Goal: Use online tool/utility: Utilize a website feature to perform a specific function

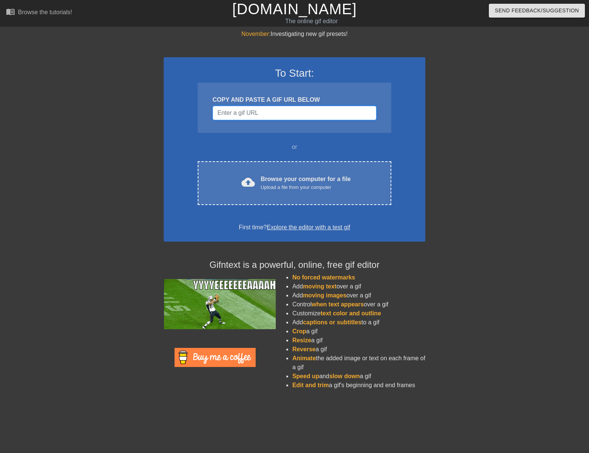
click at [284, 115] on input "Username" at bounding box center [295, 113] width 164 height 14
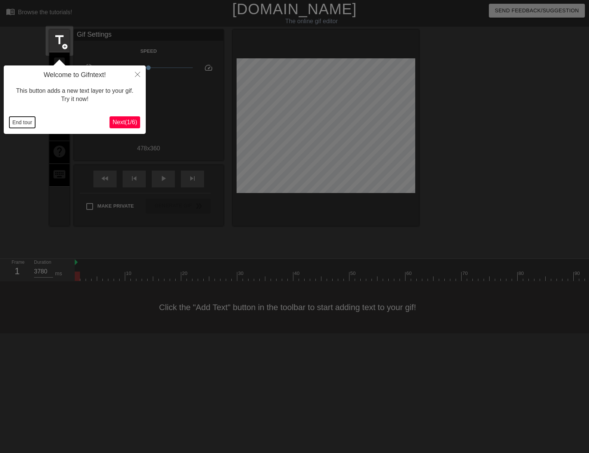
click at [17, 123] on button "End tour" at bounding box center [22, 122] width 26 height 11
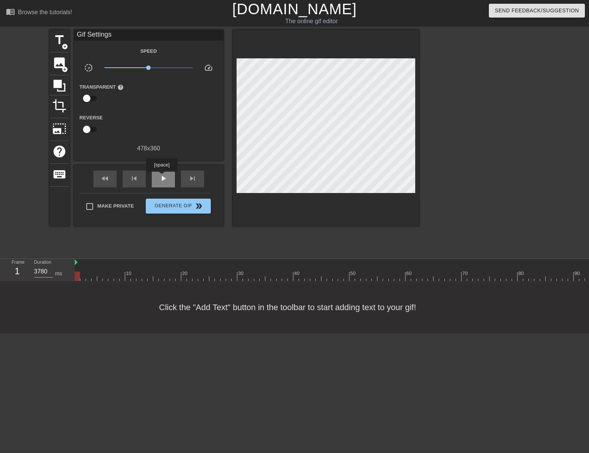
click at [161, 177] on span "play_arrow" at bounding box center [163, 178] width 9 height 9
type input "70"
click at [163, 176] on span "pause" at bounding box center [163, 178] width 9 height 9
click at [134, 181] on span "skip_previous" at bounding box center [134, 178] width 9 height 9
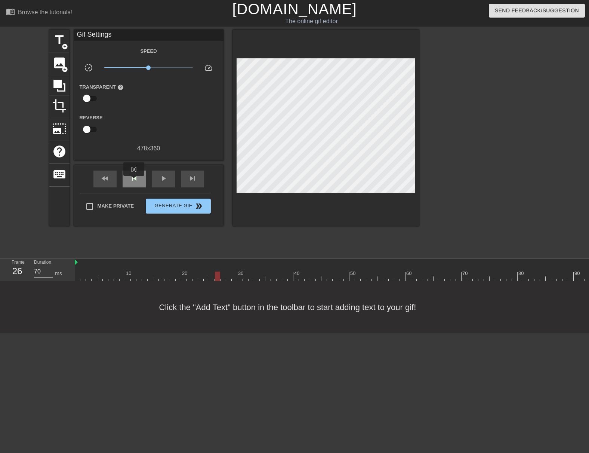
click at [134, 181] on span "skip_previous" at bounding box center [134, 178] width 9 height 9
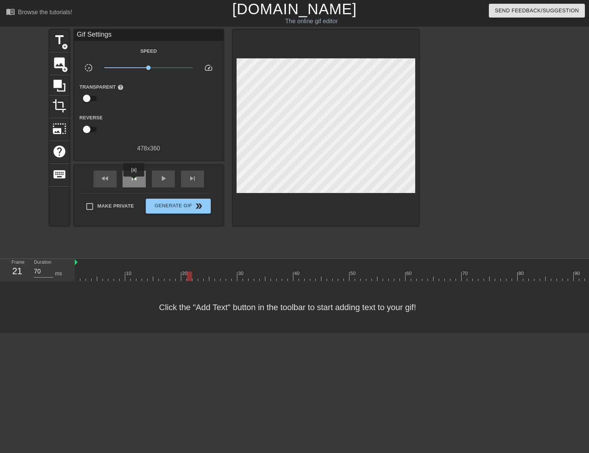
click at [134, 182] on span "skip_previous" at bounding box center [134, 178] width 9 height 9
click at [189, 182] on span "skip_next" at bounding box center [192, 178] width 9 height 9
click at [63, 44] on span "add_circle" at bounding box center [65, 46] width 6 height 6
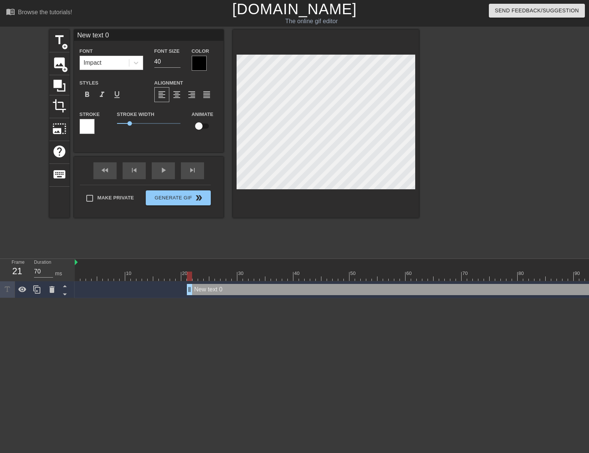
scroll to position [1, 2]
type input "H"
type textarea "H"
type input "Ha"
type textarea "Ha"
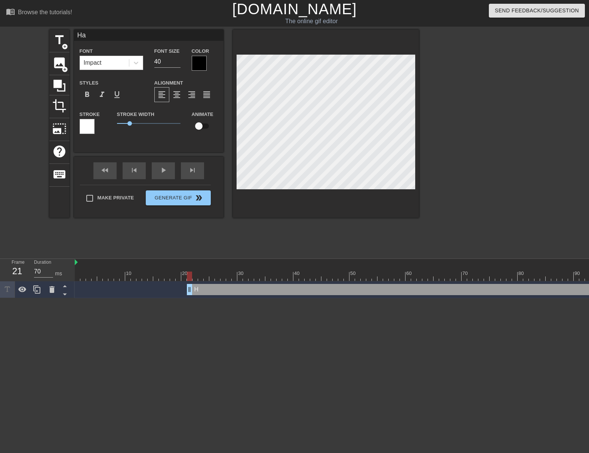
type input "Hai"
type textarea "Hai"
type input "Hail"
type textarea "Hail"
type input "Hail"
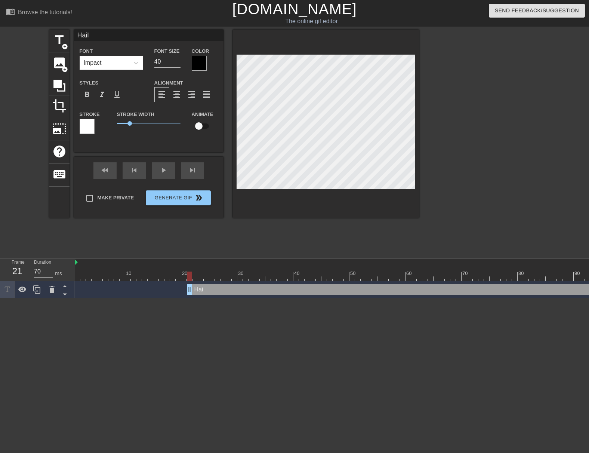
type textarea "Hail"
type input "Hail t"
type textarea "Hail t"
type input "Hail to"
type textarea "Hail to"
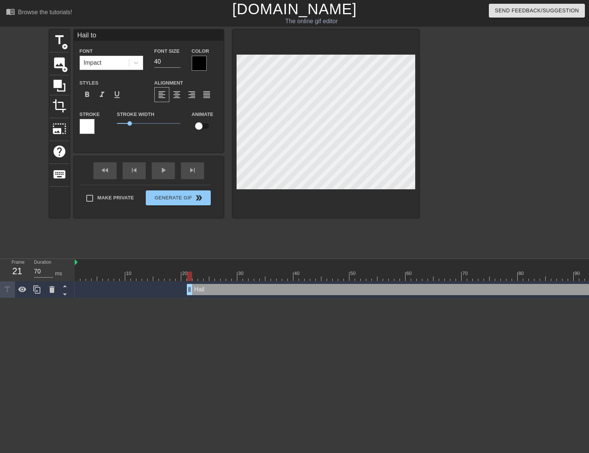
type input "Hail to"
type textarea "Hail to"
type input "Hail to s"
type textarea "Hail to s"
type input "Hail to si"
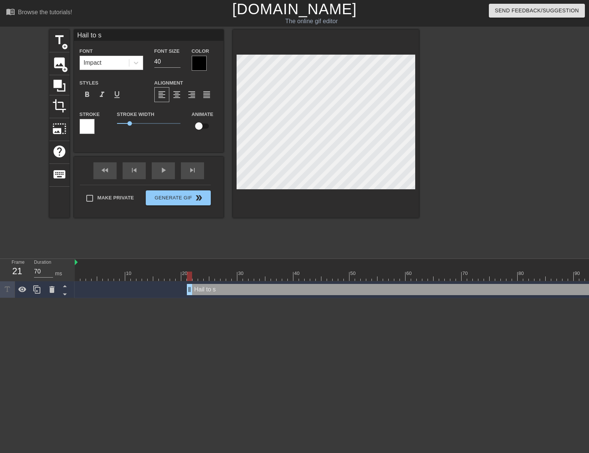
type textarea "Hail to si"
type input "Hail to sir"
type textarea "Hail to sir"
type input "Hail to si"
type textarea "Hail to si"
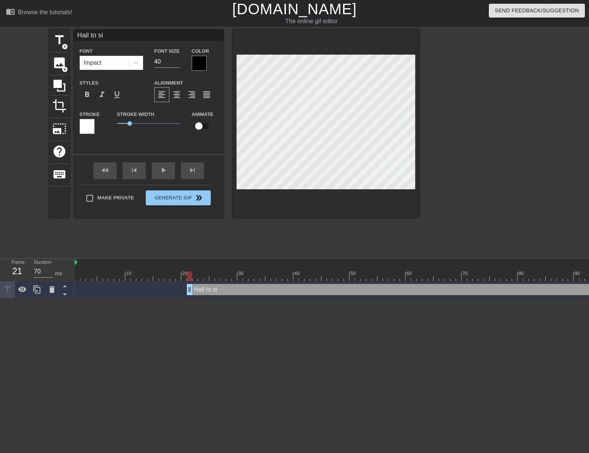
type input "Hail to s"
type textarea "Hail to s"
type input "Hail to"
type textarea "Hail to"
type input "Hail to"
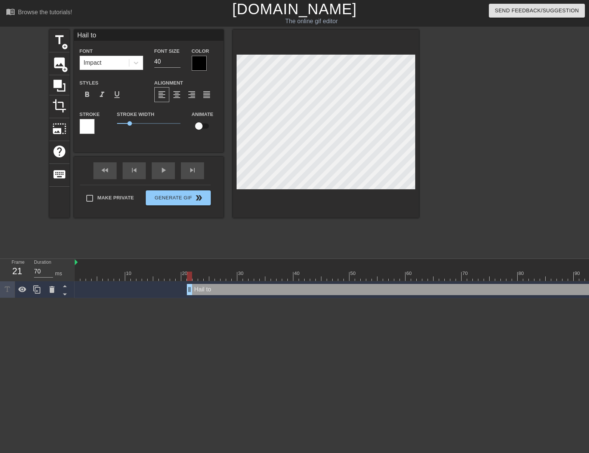
type textarea "Hail to"
type input "Hail t"
type textarea "Hail t"
type input "Hail to"
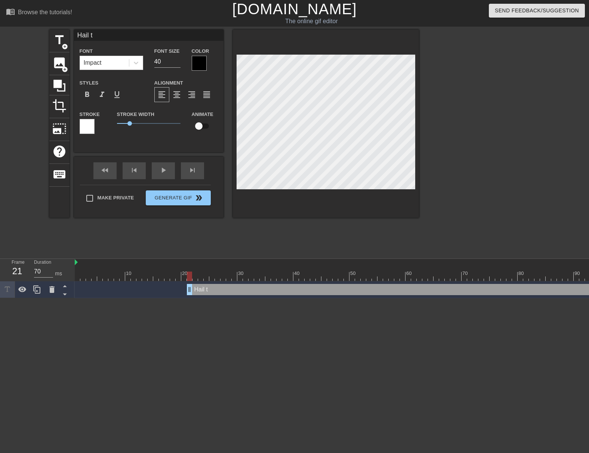
type textarea "Hail to"
type input "Hail to"
type textarea "Hail to"
type input "Hail to S"
type textarea "Hail to S"
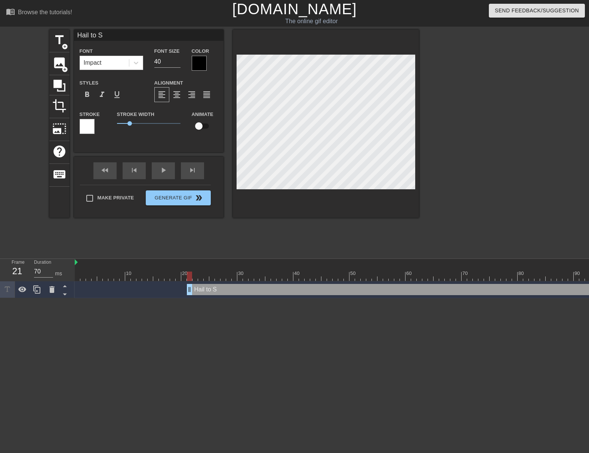
type input "Hail to Si"
type textarea "Hail to Si"
type input "Hail to Sir"
type textarea "Hail to Sir"
type input "Hail to Sir"
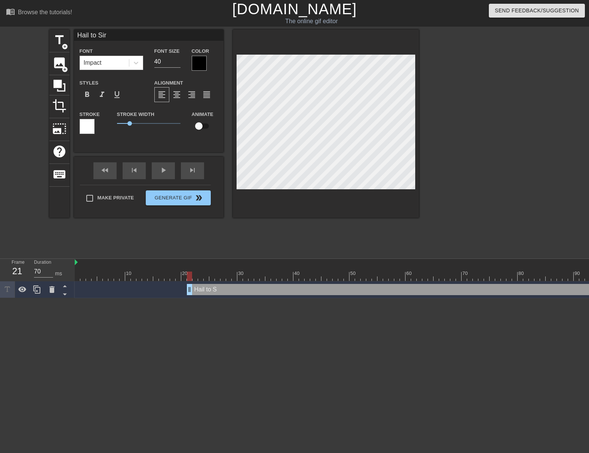
type textarea "Hail to Sir"
type input "Hail to Sir J"
type textarea "Hail to Sir J"
type input "Hail to [PERSON_NAME]"
type textarea "Hail to [PERSON_NAME]"
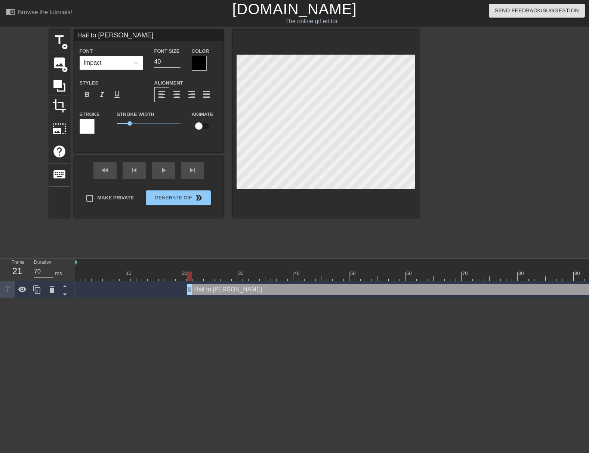
type input "Hail to [PERSON_NAME]"
type textarea "Hail to [PERSON_NAME]"
type input "Hail to [PERSON_NAME]"
type textarea "Hail to [PERSON_NAME]"
type input "Hail to [PERSON_NAME]!"
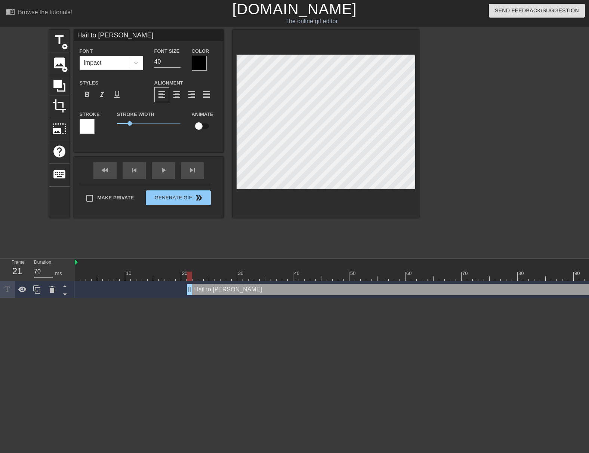
type textarea "Hail to [PERSON_NAME]!"
drag, startPoint x: 158, startPoint y: 62, endPoint x: 138, endPoint y: 64, distance: 19.9
click at [139, 64] on div "Font Impact Font Size 40 Color" at bounding box center [148, 58] width 149 height 24
type input "30"
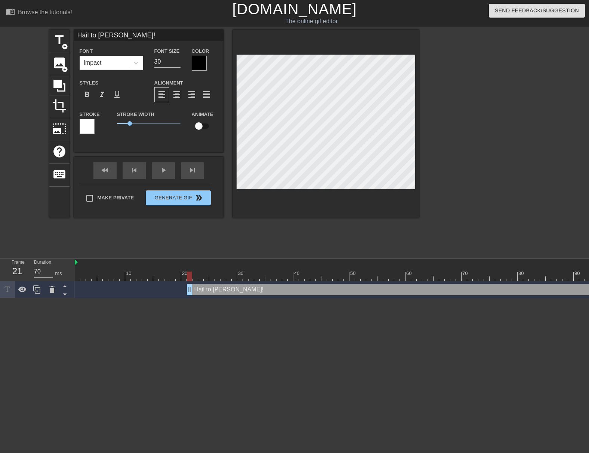
click at [199, 64] on div at bounding box center [199, 63] width 15 height 15
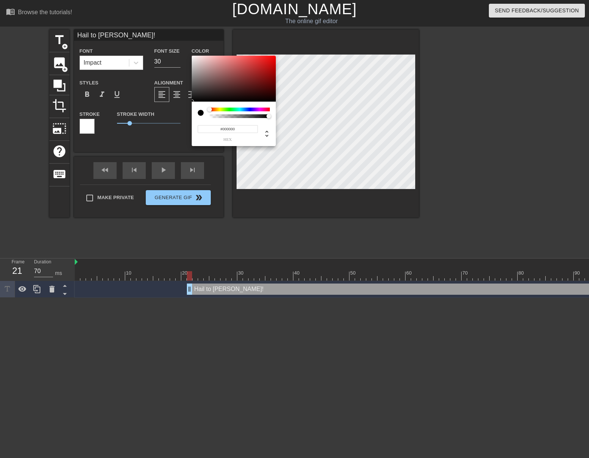
type input "#F2EBEB"
click at [194, 58] on div at bounding box center [234, 79] width 84 height 46
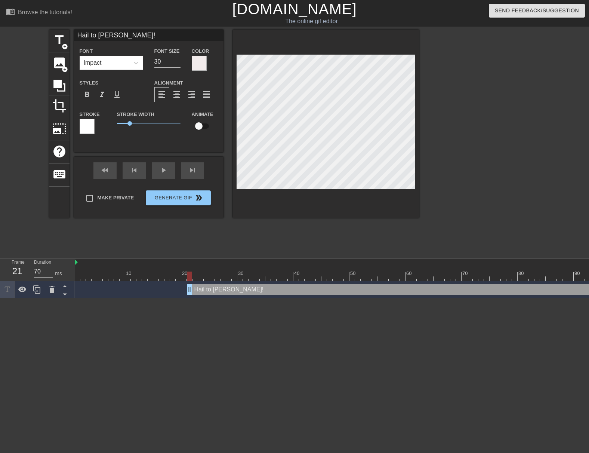
click at [86, 124] on div at bounding box center [87, 126] width 15 height 15
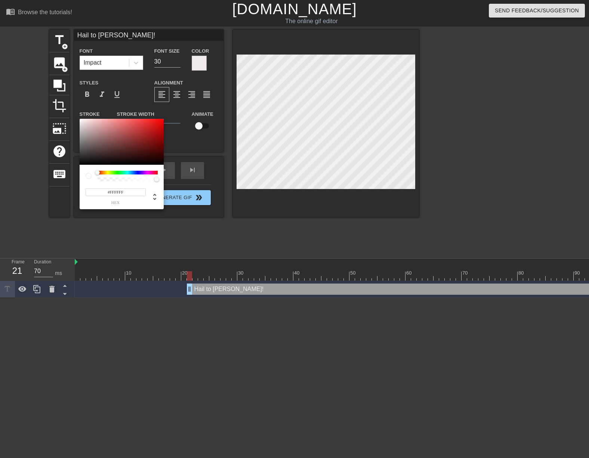
type input "#0B0B0B"
click at [81, 163] on div at bounding box center [122, 142] width 84 height 46
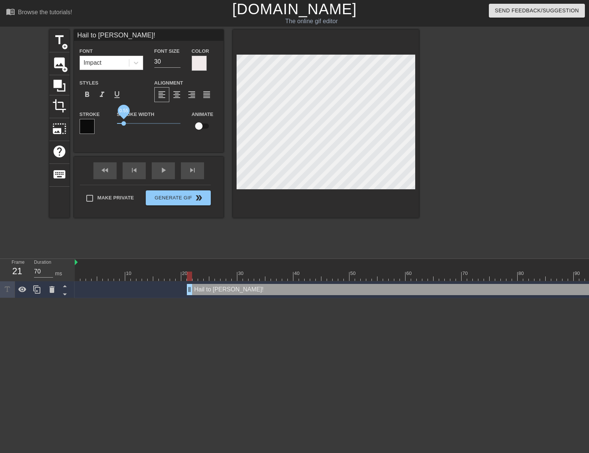
drag, startPoint x: 129, startPoint y: 122, endPoint x: 124, endPoint y: 123, distance: 5.3
click at [124, 123] on span "0.55" at bounding box center [123, 123] width 4 height 4
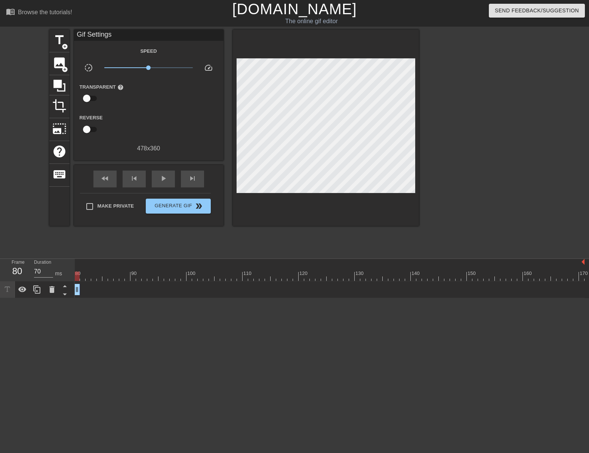
drag, startPoint x: 581, startPoint y: 291, endPoint x: 79, endPoint y: 293, distance: 502.2
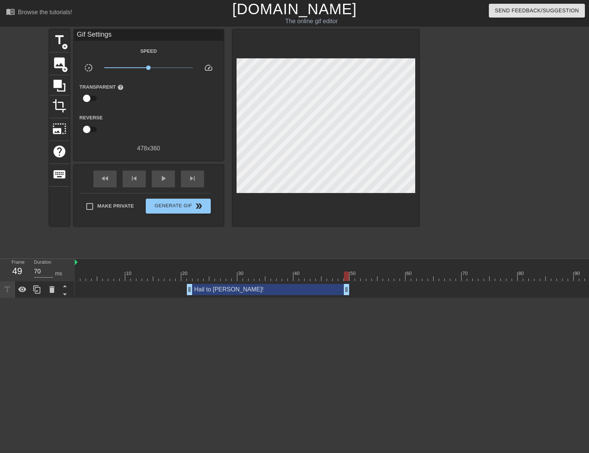
drag, startPoint x: 521, startPoint y: 290, endPoint x: 253, endPoint y: 268, distance: 268.4
click at [348, 277] on div "10 20 30 40 50 60 70 80 90 100 110 120 130 140 150 160" at bounding box center [332, 278] width 514 height 39
click at [174, 267] on div at bounding box center [173, 270] width 6 height 9
click at [170, 181] on div "play_arrow" at bounding box center [163, 178] width 23 height 17
click at [170, 181] on div "pause" at bounding box center [163, 178] width 23 height 17
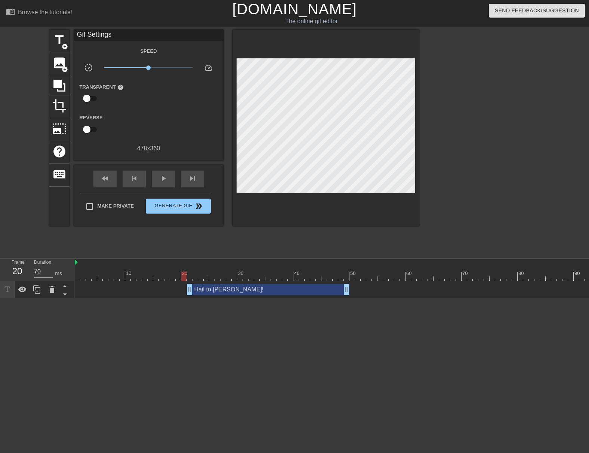
click at [181, 270] on div "20" at bounding box center [184, 270] width 6 height 9
click at [166, 183] on div "play_arrow" at bounding box center [163, 178] width 23 height 17
click at [166, 183] on div "pause" at bounding box center [163, 178] width 23 height 17
click at [288, 271] on div at bounding box center [291, 270] width 6 height 9
click at [195, 182] on div "skip_next" at bounding box center [192, 178] width 23 height 17
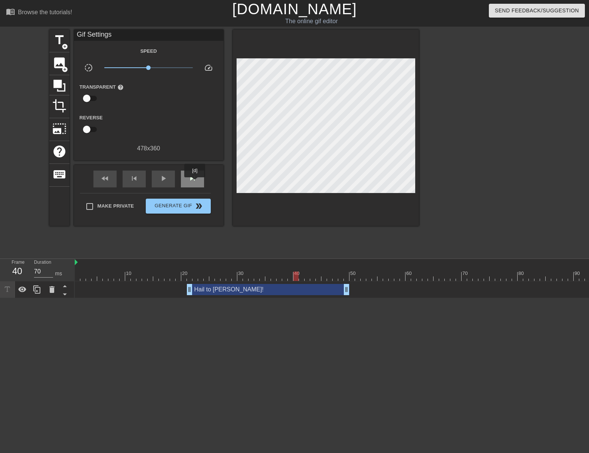
click at [195, 182] on div "skip_next" at bounding box center [192, 178] width 23 height 17
drag, startPoint x: 347, startPoint y: 291, endPoint x: 302, endPoint y: 282, distance: 46.4
click at [302, 282] on div "Hail to [PERSON_NAME]! drag_handle drag_handle" at bounding box center [551, 289] width 953 height 17
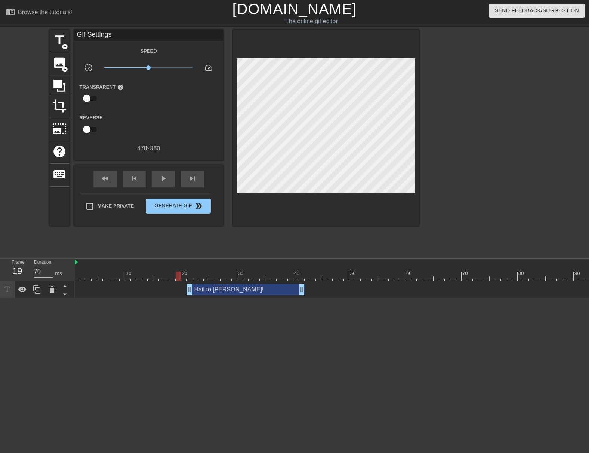
click at [176, 274] on div at bounding box center [551, 275] width 953 height 9
click at [140, 267] on div at bounding box center [139, 270] width 6 height 9
type input "70"
drag, startPoint x: 188, startPoint y: 290, endPoint x: 200, endPoint y: 291, distance: 12.1
click at [183, 274] on div at bounding box center [551, 275] width 953 height 9
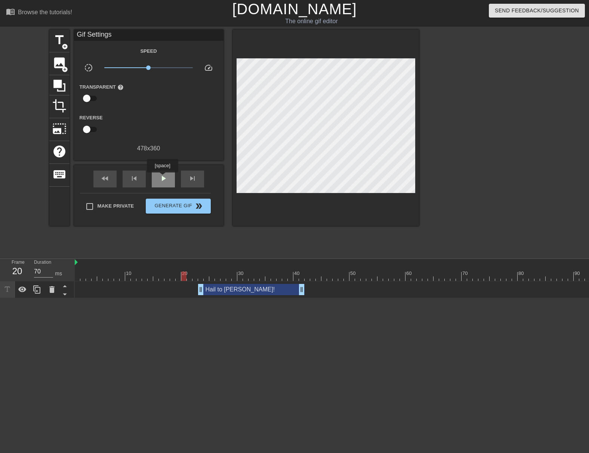
click at [162, 177] on span "play_arrow" at bounding box center [163, 178] width 9 height 9
click at [162, 177] on span "pause" at bounding box center [163, 178] width 9 height 9
drag, startPoint x: 301, startPoint y: 289, endPoint x: 294, endPoint y: 288, distance: 7.2
click at [63, 41] on span "title" at bounding box center [59, 40] width 14 height 14
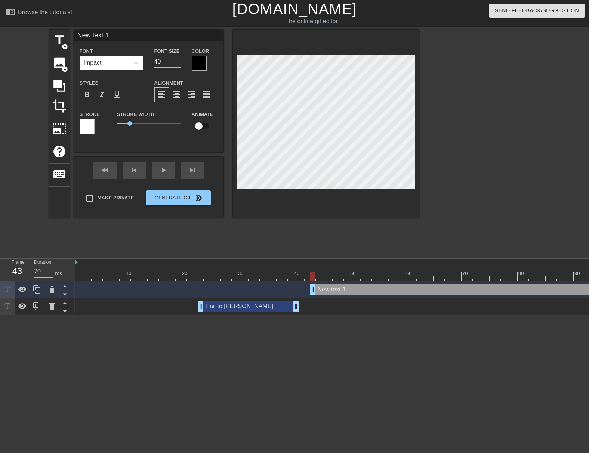
scroll to position [1, 2]
type input "t"
type textarea "t"
type input "to"
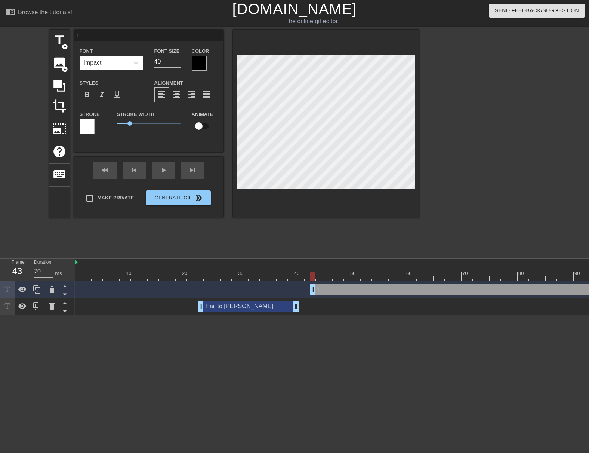
type textarea "to"
type input "to"
type textarea "to"
type input "to J"
type textarea "to J"
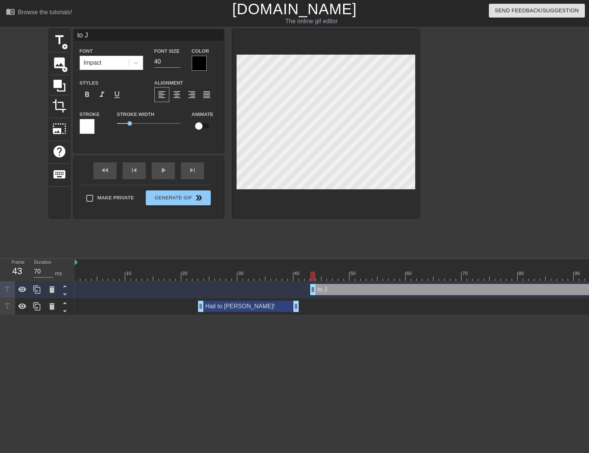
type input "to"
type textarea "to"
type input "to"
type textarea "to"
type input "t"
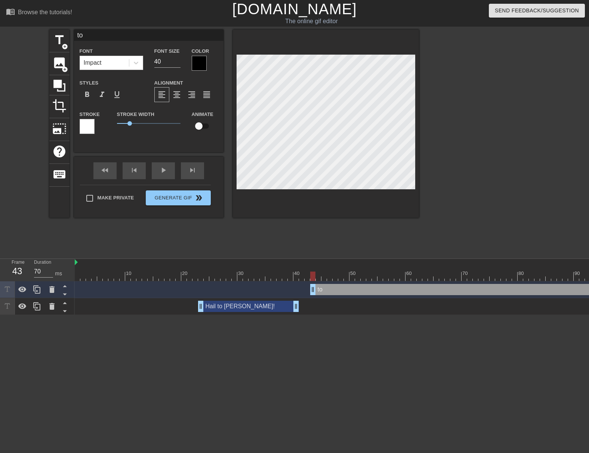
type textarea "t"
type input "T"
type textarea "T"
type input "To"
type textarea "To"
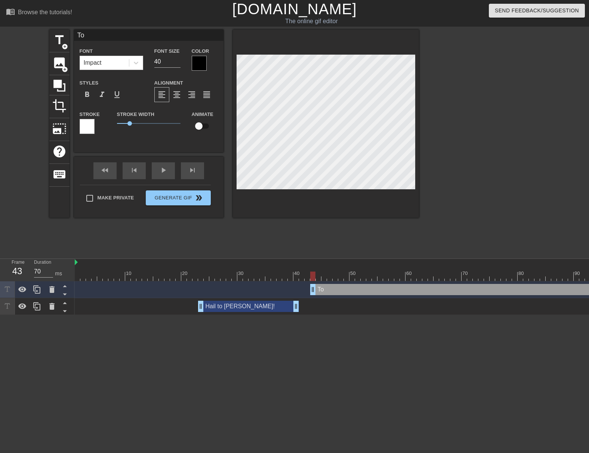
type input "To J"
type textarea "To J"
type input "To Ja"
type textarea "To Ja"
type input "To Jac"
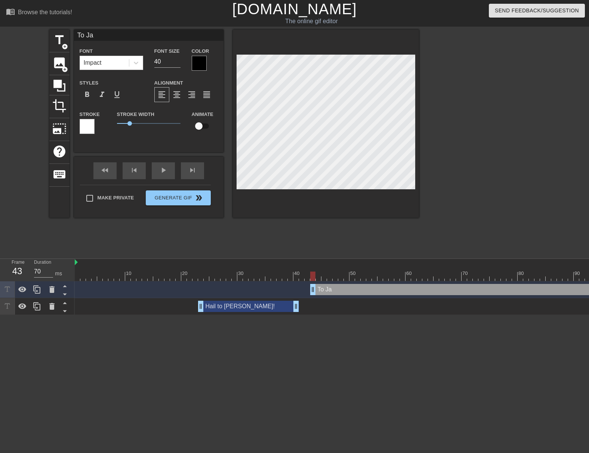
type textarea "To Jac"
type input "To Jack"
type textarea "To Jack"
type input "To Jack"
type textarea "To Jack"
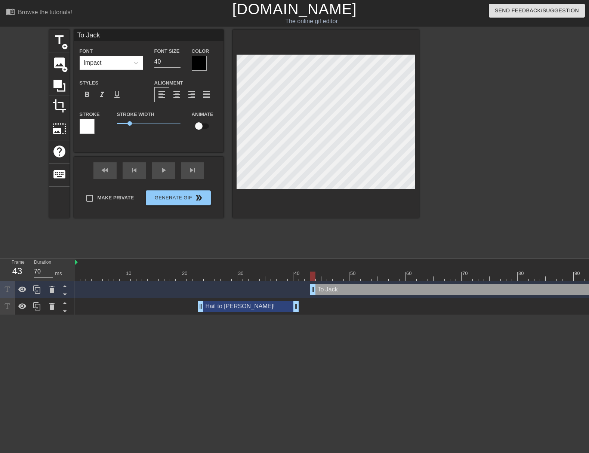
type input "To [PERSON_NAME]"
type textarea "To [PERSON_NAME]"
type input "To Jack th"
type textarea "To Jack th"
type input "To Jack the"
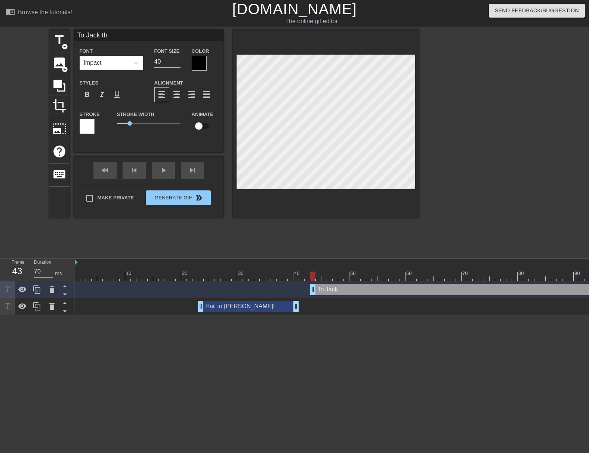
type textarea "To Jack the"
type input "To Jack the"
type textarea "To Jack the"
type input "To Jack the G"
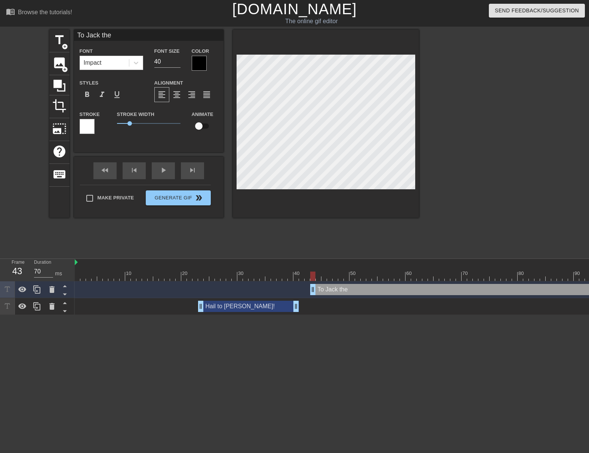
type textarea "To Jack the G"
type input "To Jack the Gi"
type textarea "To Jack the Gi"
type input "To Jack the Gia"
type textarea "To Jack the Gia"
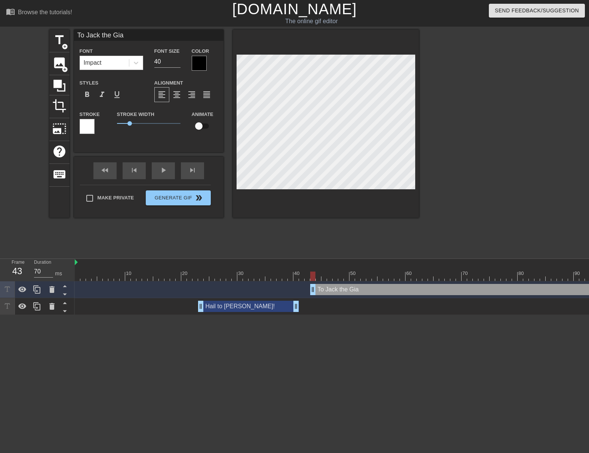
type input "To Jack the Gian"
type textarea "To Jack the Gian"
type input "To [PERSON_NAME] the Giant"
type textarea "To [PERSON_NAME] the Giant"
type input "To [PERSON_NAME] the Giant"
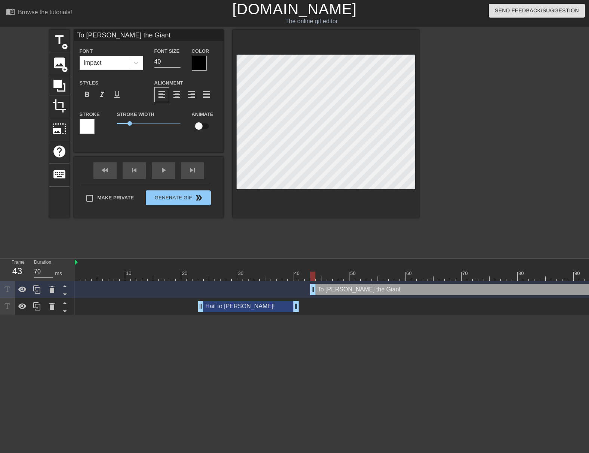
type textarea "To [PERSON_NAME] the Giant"
type input "To Jack the Giant K"
type textarea "To Jack the Giant K"
type input "To Jack the Giant Ki"
type textarea "To Jack the Giant Ki"
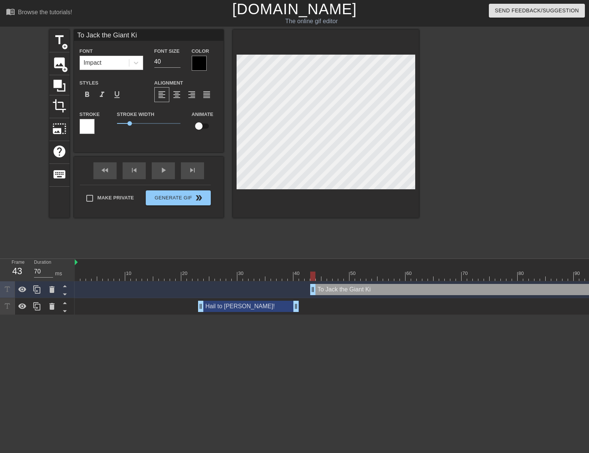
type input "To Jack the Giant Kil"
type textarea "To Jack the Giant Kil"
type input "To Jack the Giant Kill"
type textarea "To Jack the Giant Kill"
type input "To [PERSON_NAME] the Giant Kille"
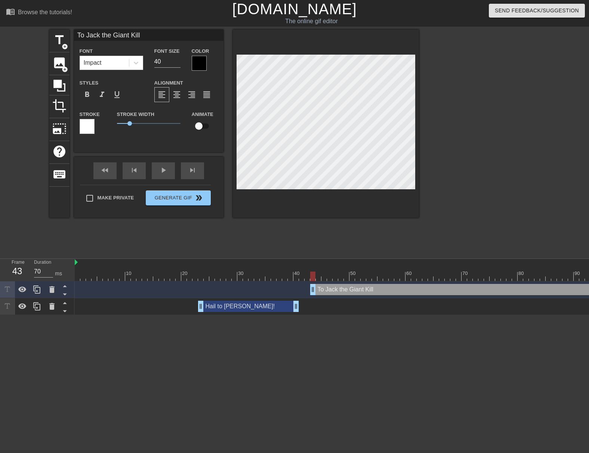
type textarea "To [PERSON_NAME] the Giant Kille"
type input "To [PERSON_NAME] the Giant Killer"
type textarea "To [PERSON_NAME] the Giant Killer"
type input "To [PERSON_NAME] the Giant Killer!"
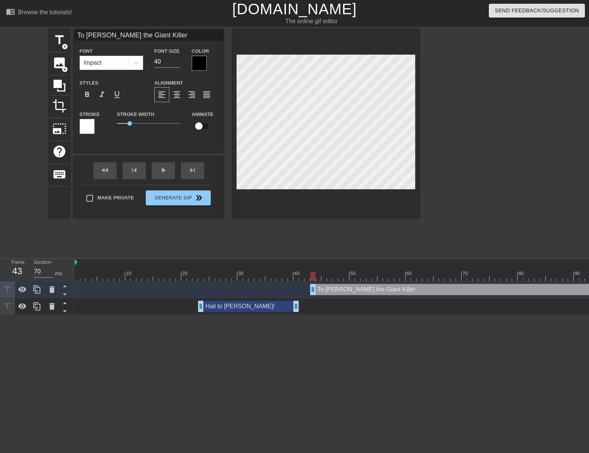
type textarea "To [PERSON_NAME] the Giant Killer!"
type input "To [PERSON_NAME] he Giant Killer!"
type textarea "To [PERSON_NAME] he Giant Killer!"
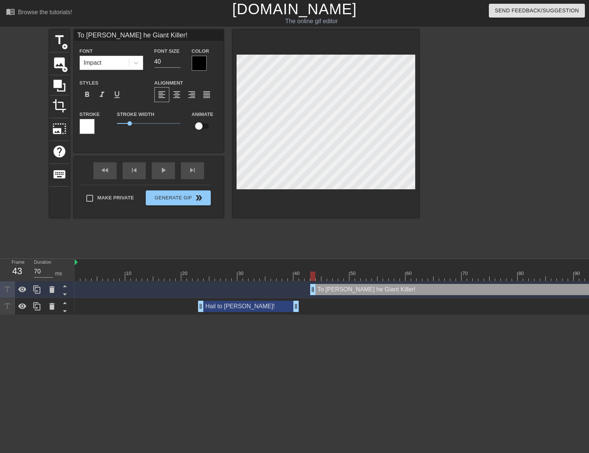
type input "To [PERSON_NAME] The Giant Killer!"
type textarea "To [PERSON_NAME] The Giant Killer!"
click at [200, 65] on div at bounding box center [199, 63] width 15 height 15
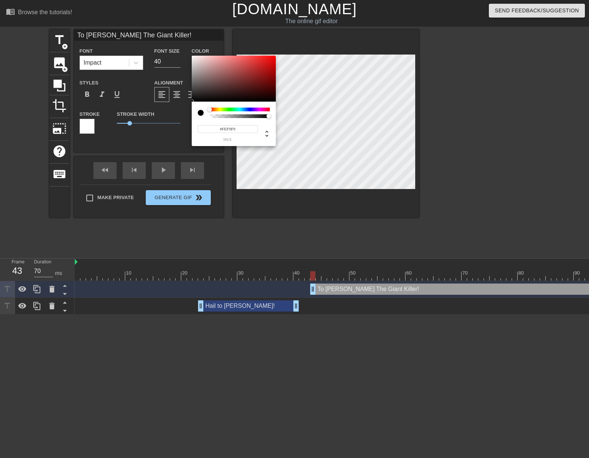
click at [193, 56] on div at bounding box center [234, 79] width 84 height 46
type input "#F2EDED"
click at [193, 58] on div at bounding box center [195, 60] width 4 height 4
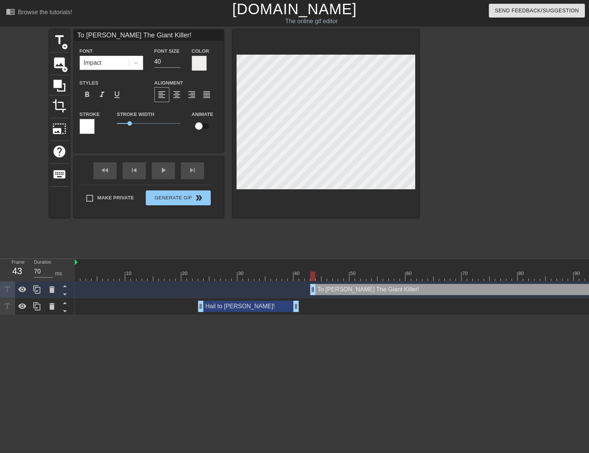
click at [87, 132] on div at bounding box center [87, 126] width 15 height 15
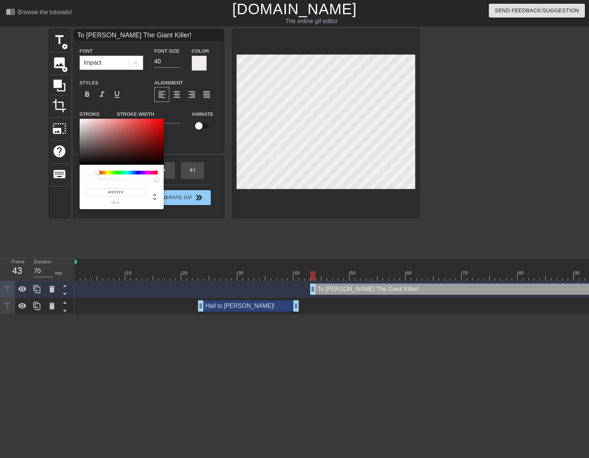
type input "#0B0B0B"
click at [81, 163] on div at bounding box center [122, 142] width 84 height 46
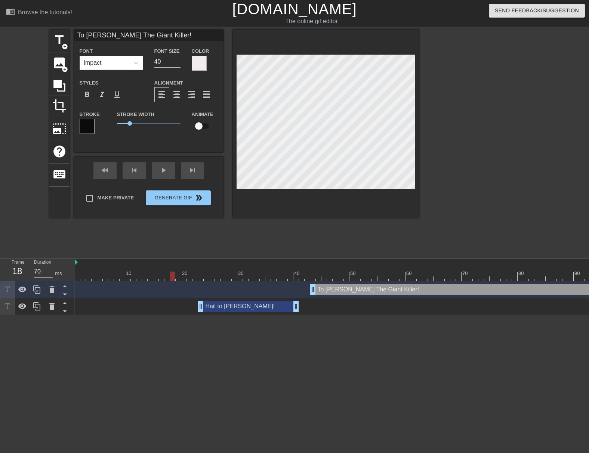
click at [173, 269] on div at bounding box center [173, 270] width 6 height 9
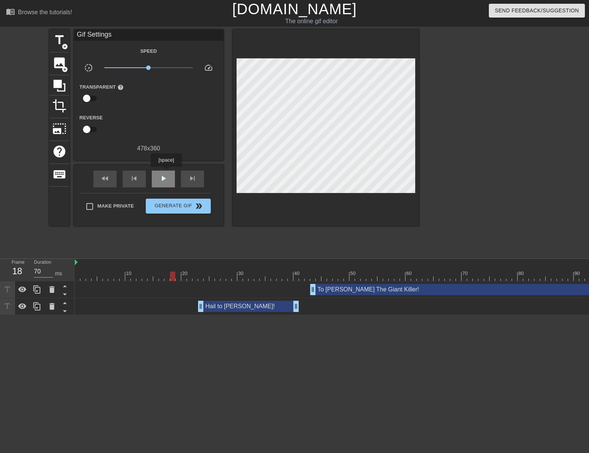
click at [166, 172] on div "play_arrow" at bounding box center [163, 178] width 23 height 17
click at [166, 172] on div "pause" at bounding box center [163, 178] width 23 height 17
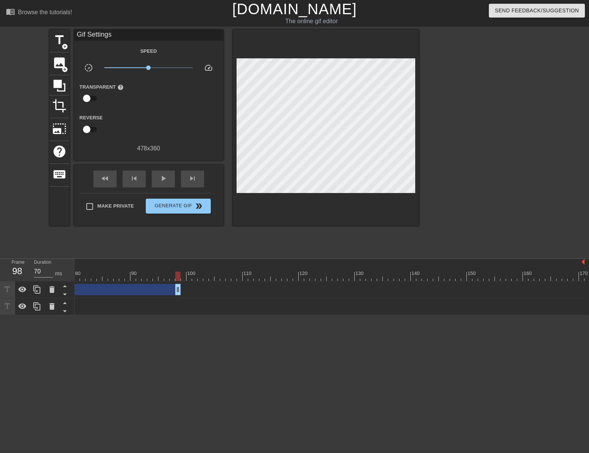
drag, startPoint x: 430, startPoint y: 279, endPoint x: 179, endPoint y: 263, distance: 251.7
click at [179, 263] on div "10 20 30 40 50 60 70 80 90 100 110 120 130 140 150 160" at bounding box center [332, 287] width 514 height 56
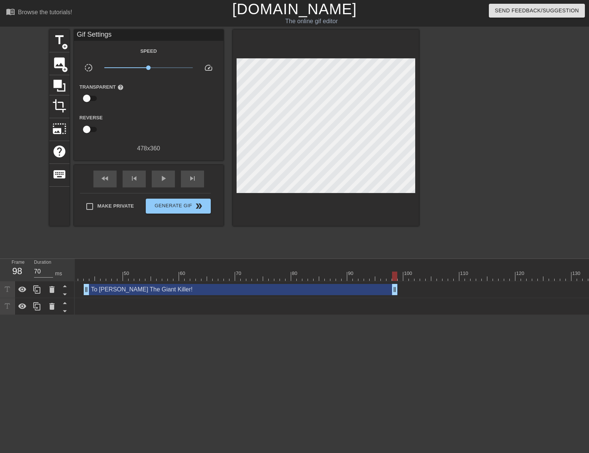
scroll to position [0, 214]
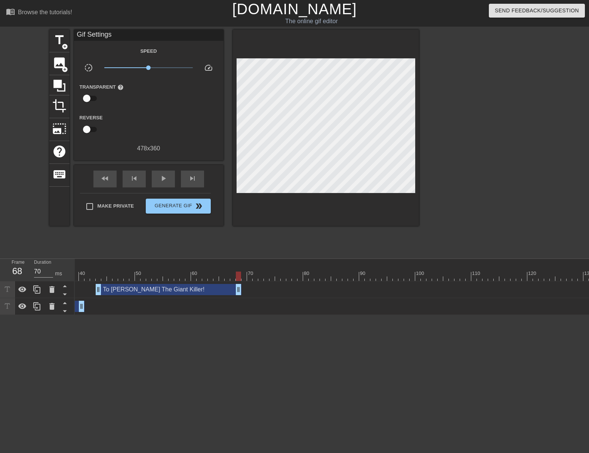
drag, startPoint x: 408, startPoint y: 291, endPoint x: 240, endPoint y: 285, distance: 167.9
click at [87, 269] on div at bounding box center [87, 270] width 6 height 9
click at [165, 180] on span "play_arrow" at bounding box center [163, 178] width 9 height 9
click at [165, 180] on span "pause" at bounding box center [163, 178] width 9 height 9
click at [166, 179] on span "play_arrow" at bounding box center [163, 178] width 9 height 9
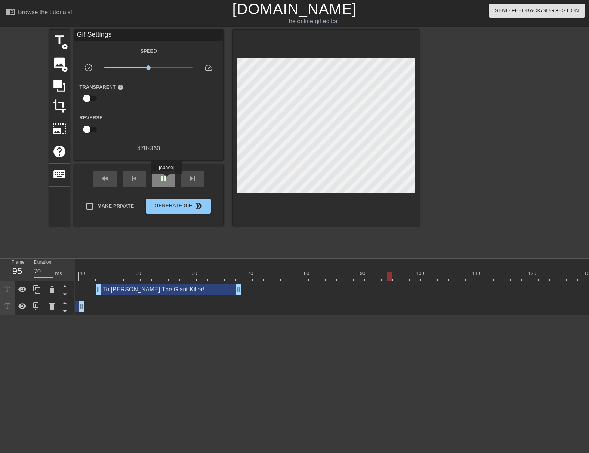
click at [166, 179] on span "pause" at bounding box center [163, 178] width 9 height 9
click at [366, 273] on div at bounding box center [336, 275] width 953 height 9
click at [61, 41] on span "title" at bounding box center [59, 40] width 14 height 14
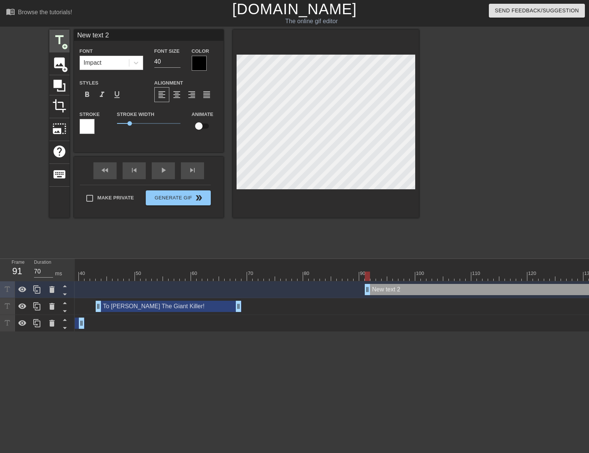
scroll to position [1, 1]
type input "["
type textarea "["
type input "[R"
type textarea "[R"
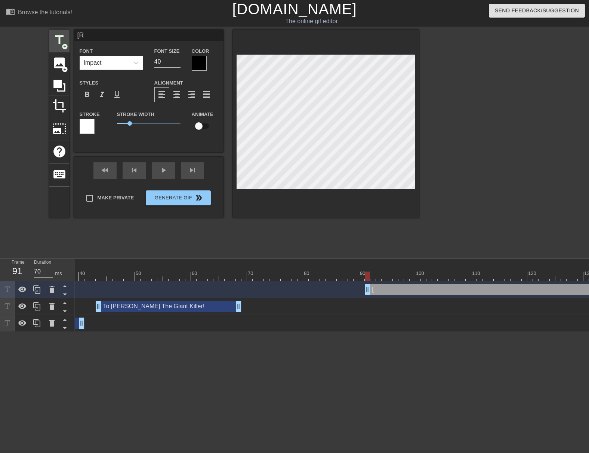
scroll to position [1, 1]
type input "[Ru"
type textarea "[Ru"
type input "[Ruh"
type textarea "[Ruh"
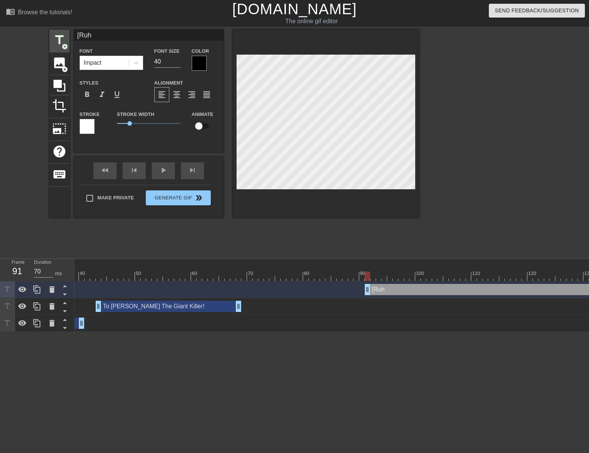
type input "[Ruh"
type textarea "[Ruh"
type input "[Ruh r"
type textarea "[Ruh r"
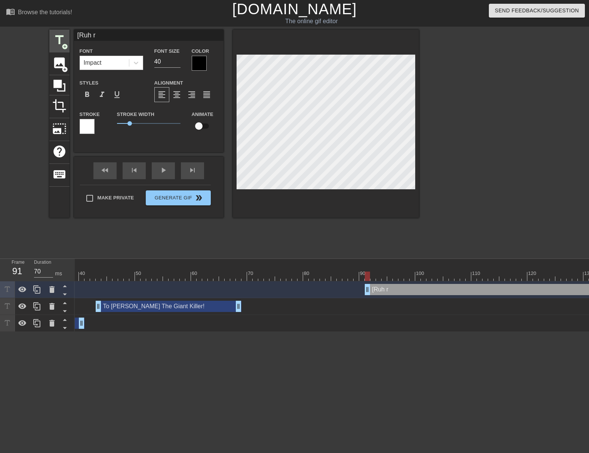
type input "[Ruh ro"
type textarea "[Ruh ro"
type input "[Ruh roh"
type textarea "[Ruh roh"
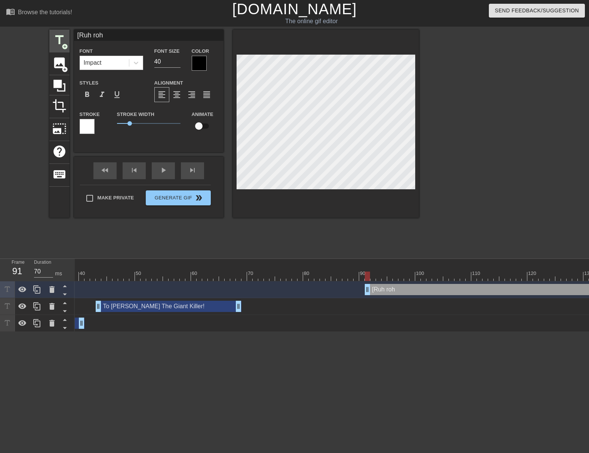
type input "[Ruh roh."
type textarea "[Ruh roh."
type input "[Ruh roh.]"
type textarea "[Ruh roh.]"
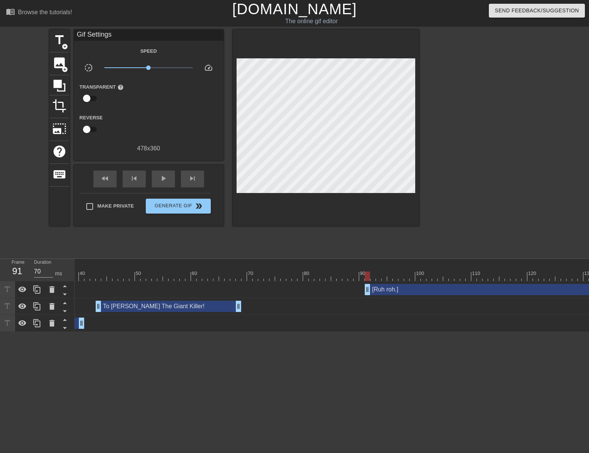
drag, startPoint x: 317, startPoint y: 199, endPoint x: 317, endPoint y: 195, distance: 4.1
click at [317, 195] on div at bounding box center [326, 128] width 186 height 196
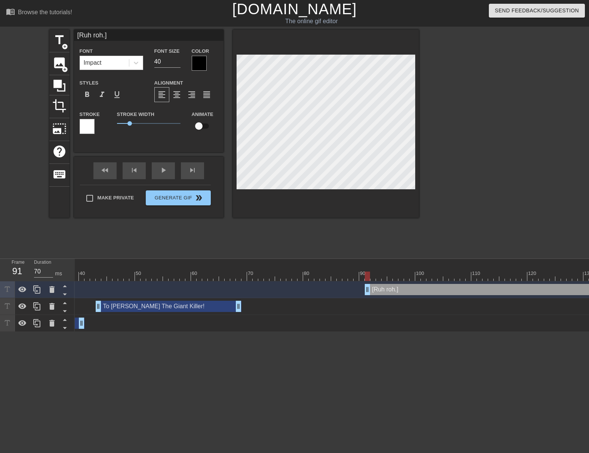
click at [198, 64] on div at bounding box center [199, 63] width 15 height 15
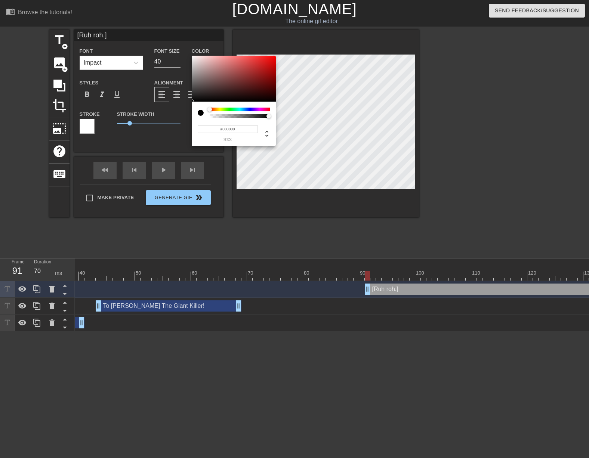
type input "#F2ECEC"
click at [194, 58] on div at bounding box center [234, 79] width 84 height 46
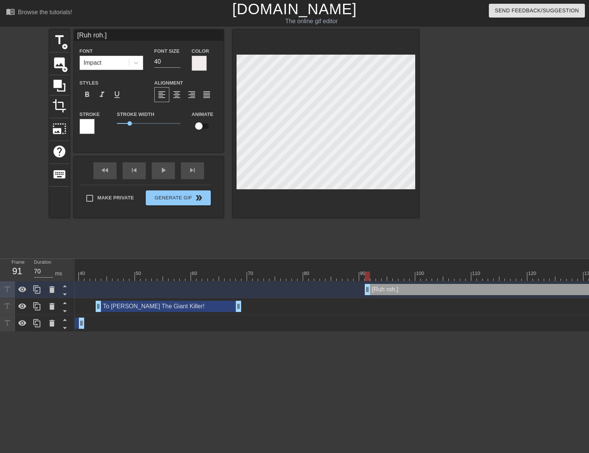
click at [83, 129] on div at bounding box center [87, 126] width 15 height 15
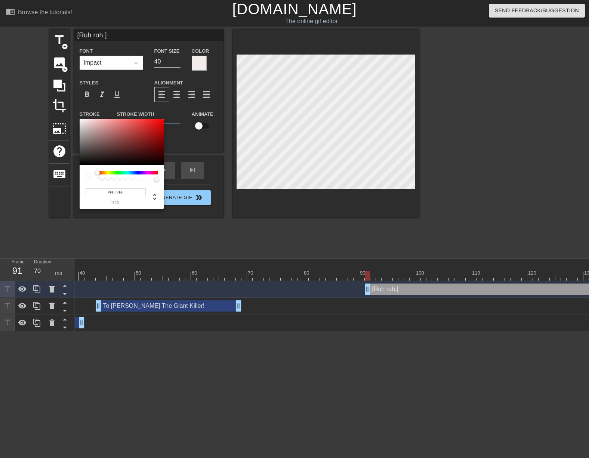
type input "#030303"
click at [81, 164] on div at bounding box center [122, 142] width 84 height 46
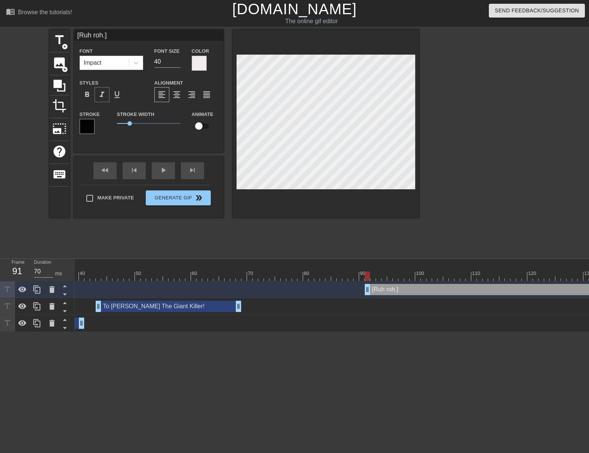
click at [104, 96] on span "format_italic" at bounding box center [102, 94] width 9 height 9
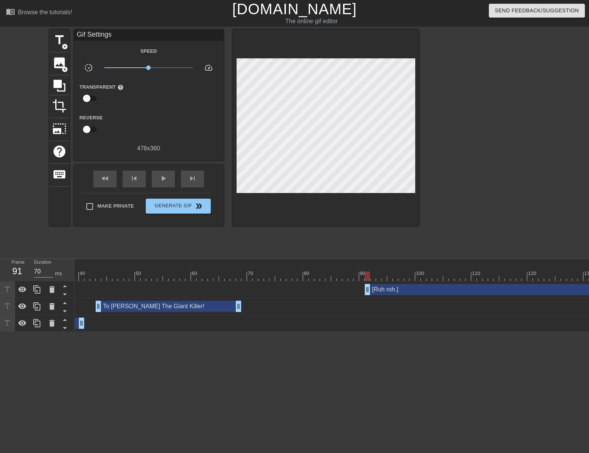
click at [265, 221] on div "title add_circle image add_circle crop photo_size_select_large help keyboard Gi…" at bounding box center [234, 142] width 370 height 224
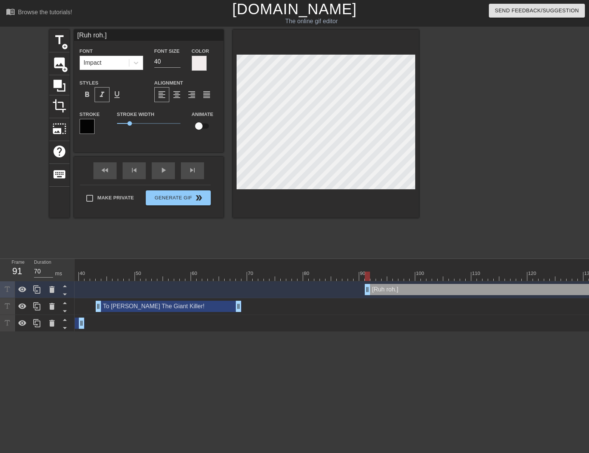
click at [99, 93] on span "format_italic" at bounding box center [102, 94] width 9 height 9
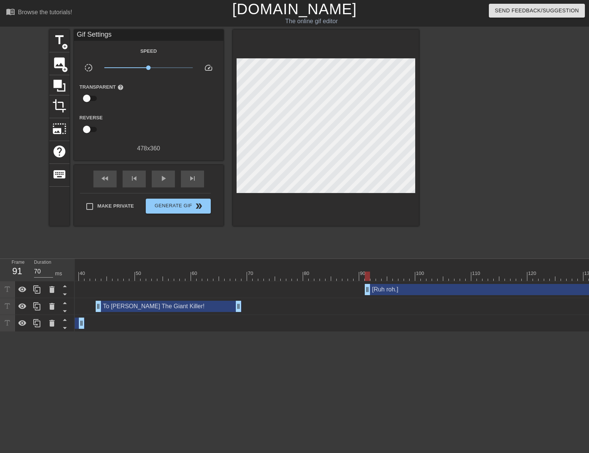
click at [304, 245] on div "title add_circle image add_circle crop photo_size_select_large help keyboard Gi…" at bounding box center [234, 142] width 370 height 224
click at [342, 273] on div at bounding box center [336, 275] width 953 height 9
click at [325, 269] on div at bounding box center [323, 270] width 6 height 9
click at [303, 271] on div "80" at bounding box center [306, 270] width 6 height 9
click at [280, 269] on div at bounding box center [278, 270] width 6 height 9
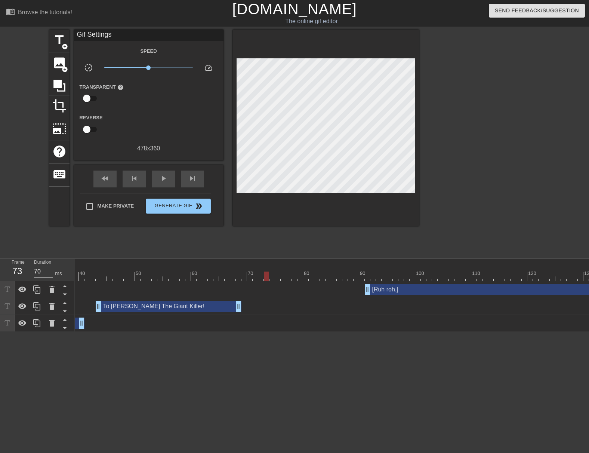
click at [268, 269] on div at bounding box center [267, 270] width 6 height 9
click at [171, 180] on div "play_arrow" at bounding box center [163, 178] width 23 height 17
click at [171, 180] on div "pause" at bounding box center [163, 178] width 23 height 17
drag, startPoint x: 368, startPoint y: 293, endPoint x: 355, endPoint y: 291, distance: 13.2
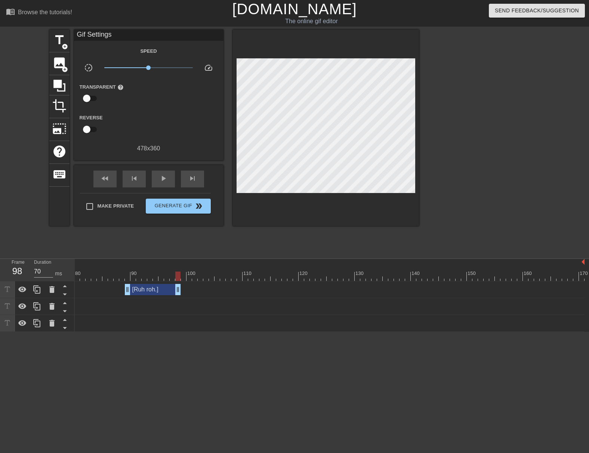
drag, startPoint x: 583, startPoint y: 290, endPoint x: 181, endPoint y: 274, distance: 402.0
click at [181, 274] on div "10 20 30 40 50 60 70 80 90 100 110 120 130 140 150 160" at bounding box center [332, 295] width 514 height 73
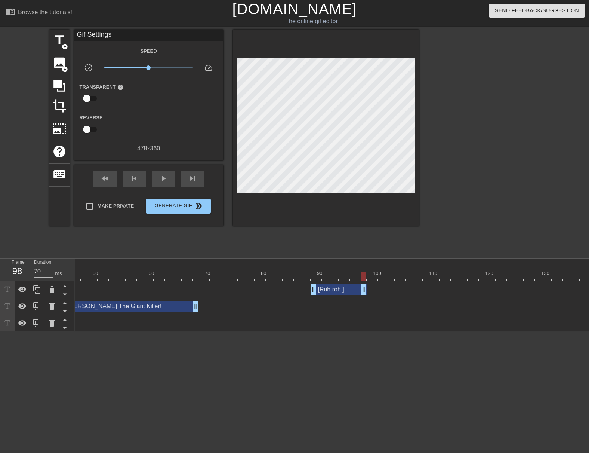
scroll to position [0, 246]
drag, startPoint x: 324, startPoint y: 294, endPoint x: 301, endPoint y: 292, distance: 23.2
click at [226, 272] on div at bounding box center [305, 275] width 953 height 9
click at [167, 179] on span "play_arrow" at bounding box center [163, 178] width 9 height 9
click at [167, 179] on span "pause" at bounding box center [163, 178] width 9 height 9
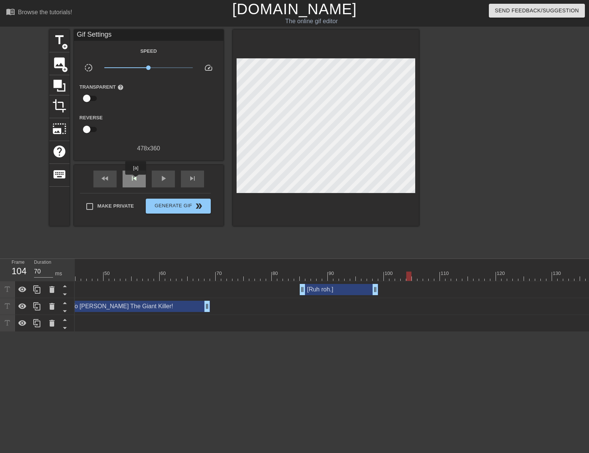
click at [136, 180] on span "skip_previous" at bounding box center [134, 178] width 9 height 9
click at [166, 178] on span "play_arrow" at bounding box center [163, 178] width 9 height 9
click at [166, 178] on span "pause" at bounding box center [163, 178] width 9 height 9
type input "70"
click at [212, 266] on div at bounding box center [213, 270] width 6 height 9
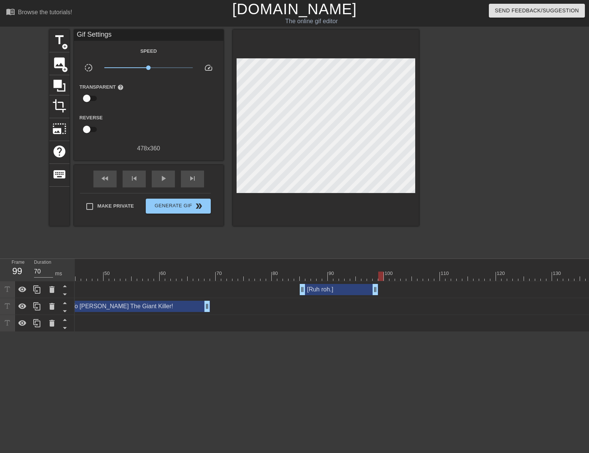
click at [380, 275] on div at bounding box center [305, 275] width 953 height 9
drag, startPoint x: 213, startPoint y: 332, endPoint x: 206, endPoint y: 332, distance: 7.1
click at [206, 331] on div "10 20 30 40 50 60 70 80 90 100 110 120 130 140 150 160" at bounding box center [332, 295] width 514 height 73
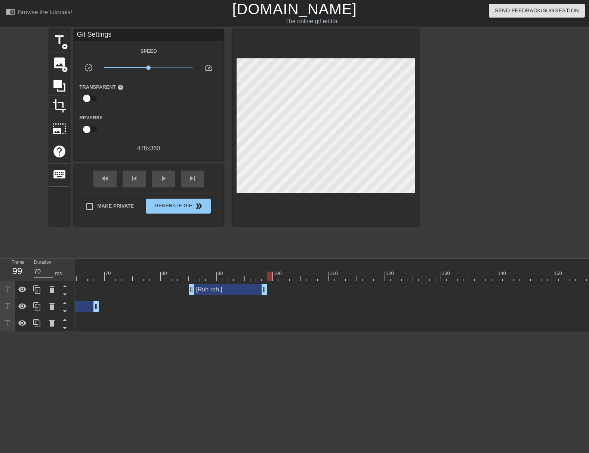
scroll to position [0, 361]
click at [58, 64] on span "image" at bounding box center [59, 63] width 14 height 14
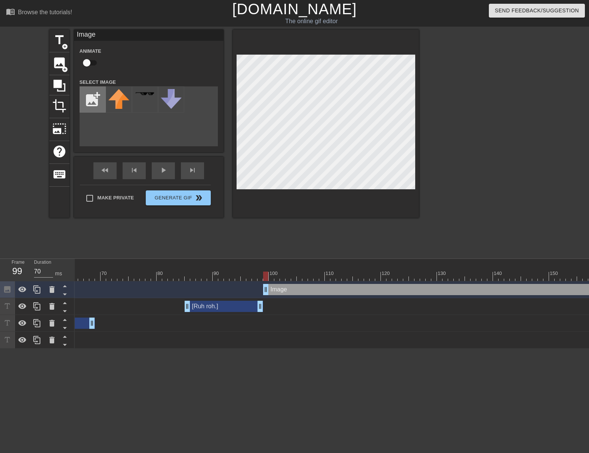
click at [86, 94] on input "file" at bounding box center [92, 99] width 25 height 25
type input "C:\fakepath\sf.png"
click at [123, 98] on img at bounding box center [118, 99] width 21 height 21
click at [89, 61] on input "checkbox" at bounding box center [86, 63] width 43 height 14
checkbox input "true"
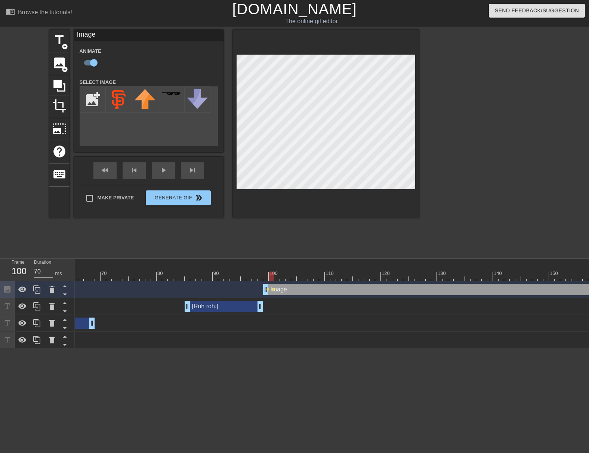
click at [416, 139] on div at bounding box center [326, 124] width 186 height 188
click at [430, 154] on div at bounding box center [484, 142] width 112 height 224
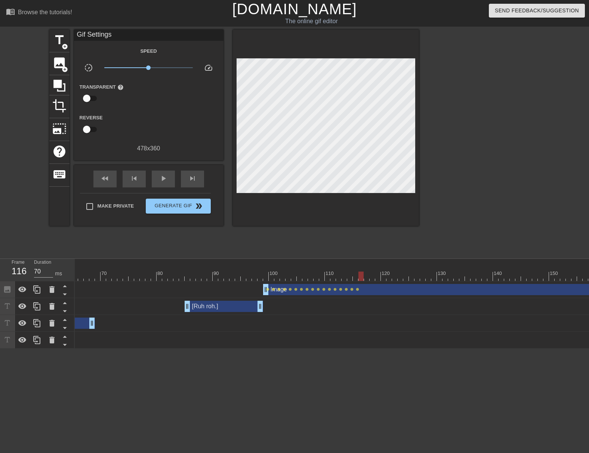
scroll to position [0, 443]
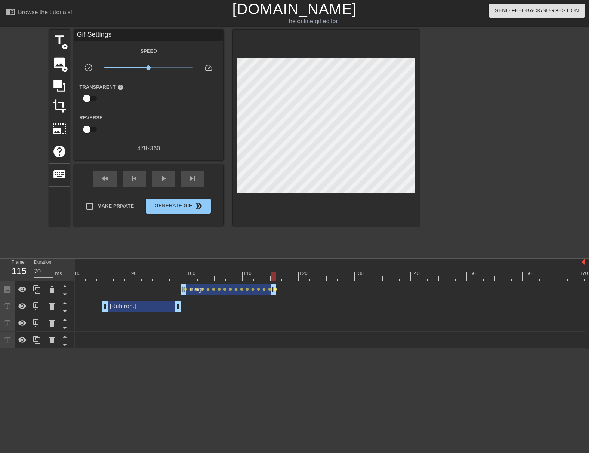
drag, startPoint x: 581, startPoint y: 291, endPoint x: 275, endPoint y: 289, distance: 306.0
click at [275, 289] on div "Image drag_handle drag_handle lens lens lens lens lens lens lens lens lens lens…" at bounding box center [108, 289] width 953 height 11
click at [177, 268] on div at bounding box center [178, 270] width 6 height 9
click at [166, 182] on div "play_arrow" at bounding box center [163, 178] width 23 height 17
click at [166, 182] on div "pause" at bounding box center [163, 178] width 23 height 17
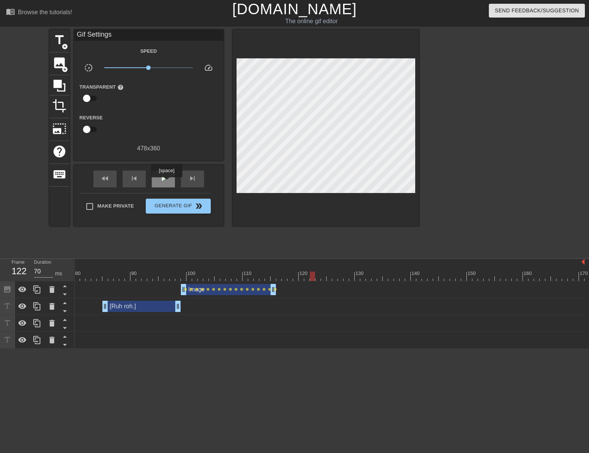
click at [166, 182] on div "play_arrow" at bounding box center [163, 178] width 23 height 17
click at [166, 182] on span "pause" at bounding box center [163, 178] width 9 height 9
click at [166, 182] on span "play_arrow" at bounding box center [163, 178] width 9 height 9
click at [166, 182] on span "pause" at bounding box center [163, 178] width 9 height 9
click at [166, 182] on span "play_arrow" at bounding box center [163, 178] width 9 height 9
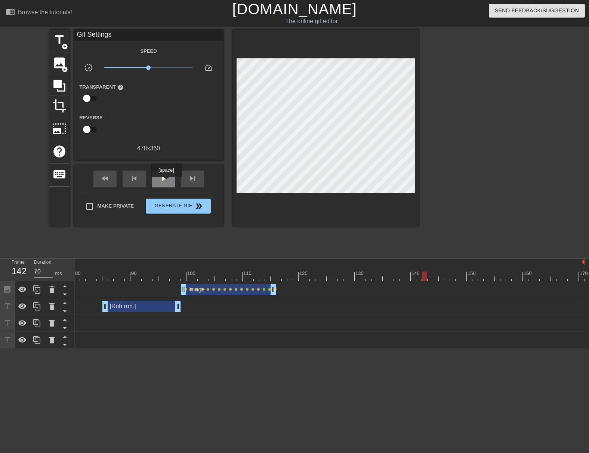
click at [166, 182] on span "play_arrow" at bounding box center [163, 178] width 9 height 9
click at [166, 182] on span "pause" at bounding box center [163, 178] width 9 height 9
click at [166, 182] on span "play_arrow" at bounding box center [163, 178] width 9 height 9
click at [166, 182] on span "pause" at bounding box center [163, 178] width 9 height 9
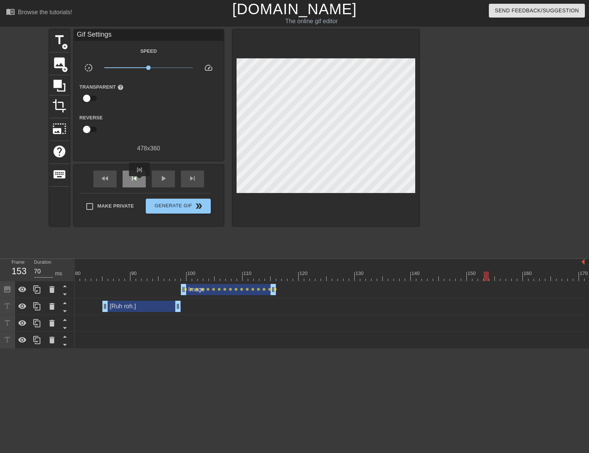
click at [139, 181] on div "skip_previous" at bounding box center [134, 178] width 23 height 17
click at [193, 180] on span "skip_next" at bounding box center [192, 178] width 9 height 9
click at [64, 57] on span "image" at bounding box center [59, 63] width 14 height 14
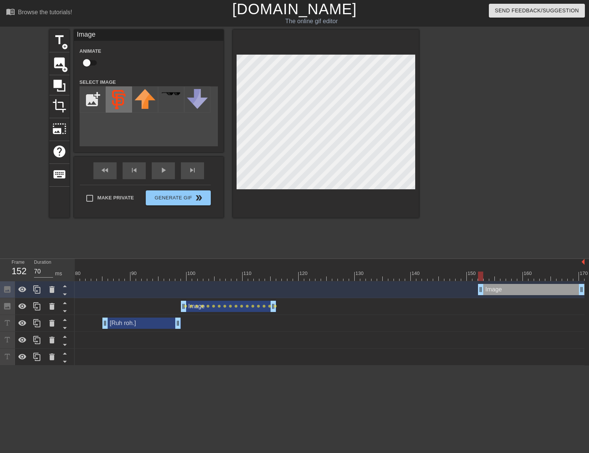
click at [119, 94] on img at bounding box center [118, 99] width 21 height 21
click at [90, 64] on input "checkbox" at bounding box center [86, 63] width 43 height 14
checkbox input "true"
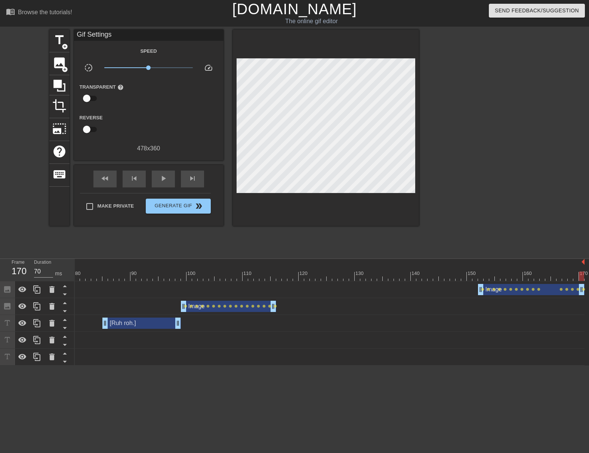
type input "3780"
click at [58, 61] on span "image" at bounding box center [59, 63] width 14 height 14
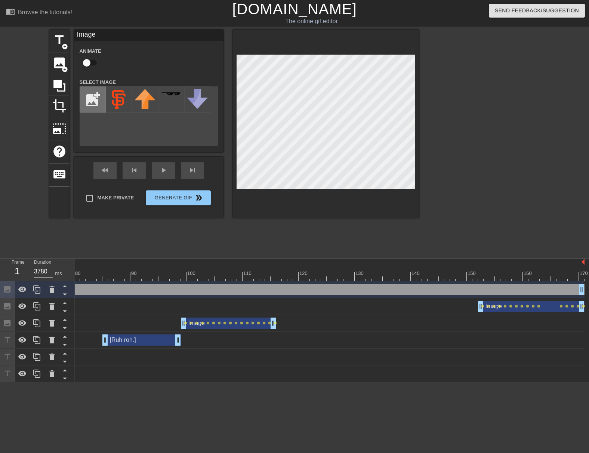
click at [96, 95] on input "file" at bounding box center [92, 99] width 25 height 25
type input "C:\fakepath\Screenshot [DATE] 122752.png"
click at [126, 98] on img at bounding box center [118, 95] width 21 height 13
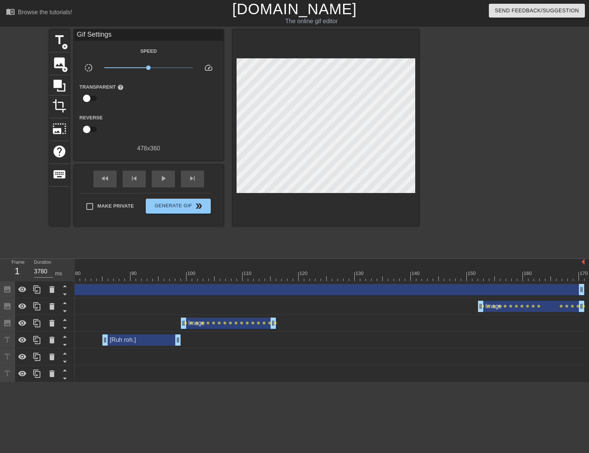
click at [439, 131] on div at bounding box center [484, 142] width 112 height 224
click at [464, 149] on div at bounding box center [484, 142] width 112 height 224
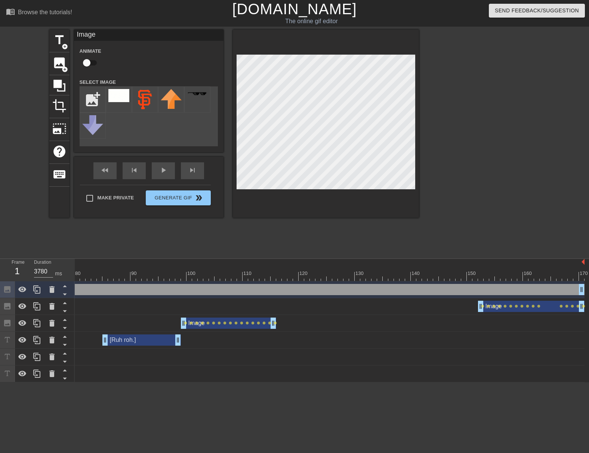
click at [421, 148] on div "title add_circle image add_circle crop photo_size_select_large help keyboard Im…" at bounding box center [294, 142] width 589 height 224
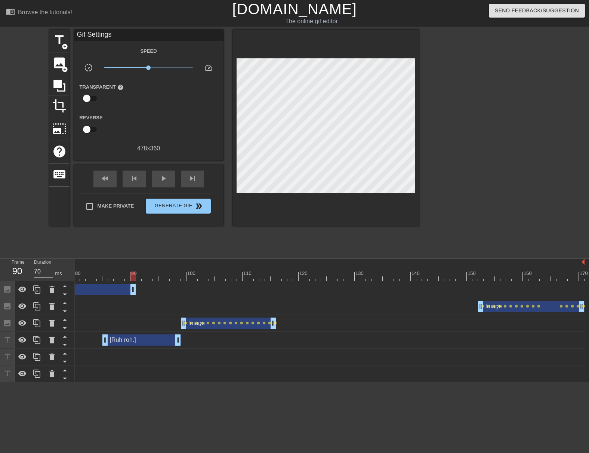
drag, startPoint x: 581, startPoint y: 291, endPoint x: 126, endPoint y: 269, distance: 454.9
click at [126, 269] on div "10 20 30 40 50 60 70 80 90 100 110 120 130 140 150 160" at bounding box center [332, 320] width 514 height 123
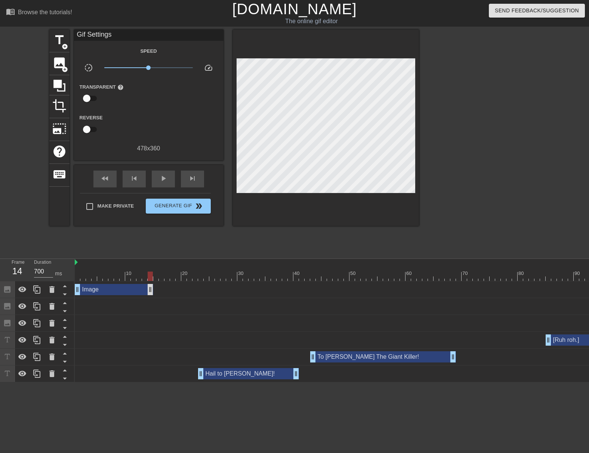
drag, startPoint x: 571, startPoint y: 289, endPoint x: 152, endPoint y: 289, distance: 418.5
click at [105, 182] on span "fast_rewind" at bounding box center [105, 178] width 9 height 9
type input "3780"
drag, startPoint x: 61, startPoint y: 41, endPoint x: 68, endPoint y: 41, distance: 7.1
click at [60, 40] on span "title" at bounding box center [59, 40] width 14 height 14
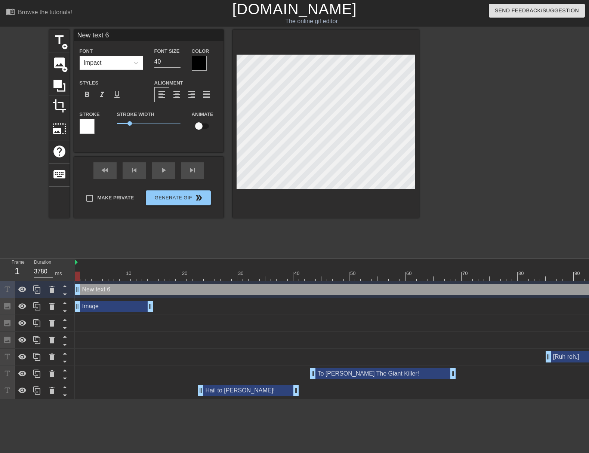
scroll to position [1, 2]
type input "V"
type textarea "V"
type input "VE"
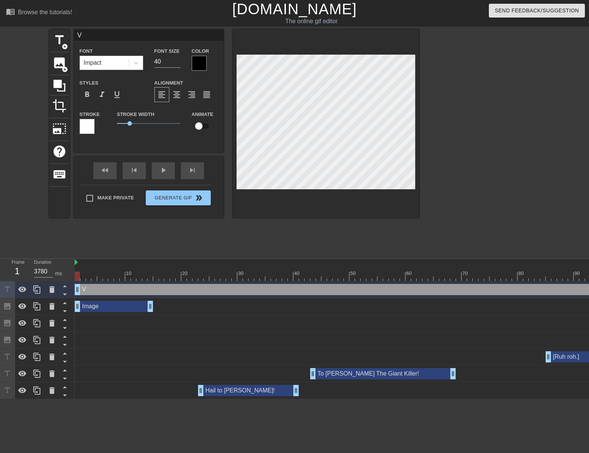
type textarea "VE"
type input "VEB"
type textarea "VEB"
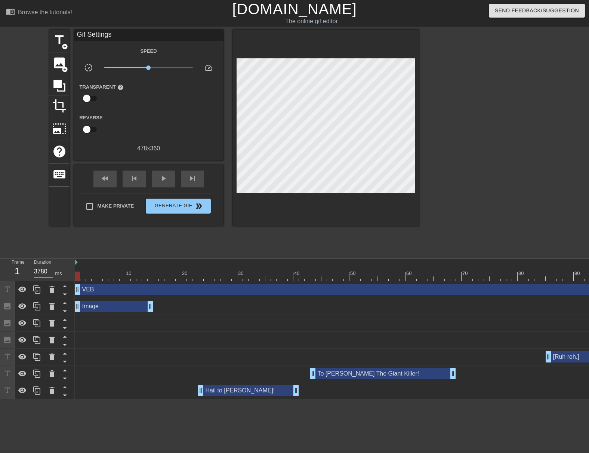
click at [357, 226] on div "title add_circle image add_circle crop photo_size_select_large help keyboard Gi…" at bounding box center [234, 142] width 370 height 224
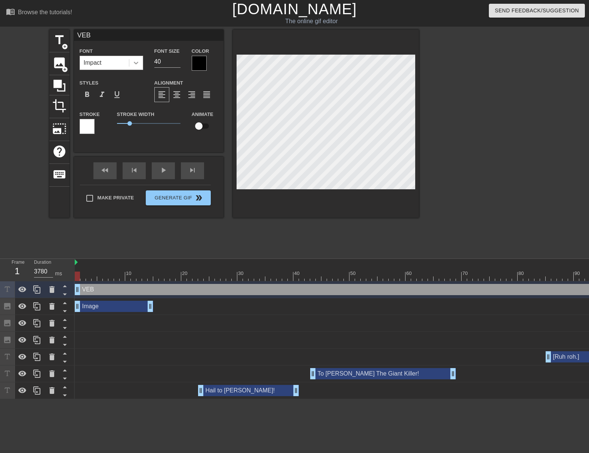
click at [136, 66] on icon at bounding box center [135, 62] width 7 height 7
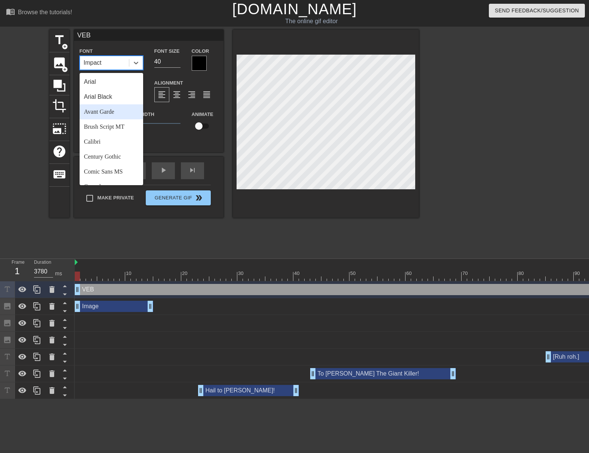
click at [119, 112] on div "Avant Garde" at bounding box center [112, 111] width 64 height 15
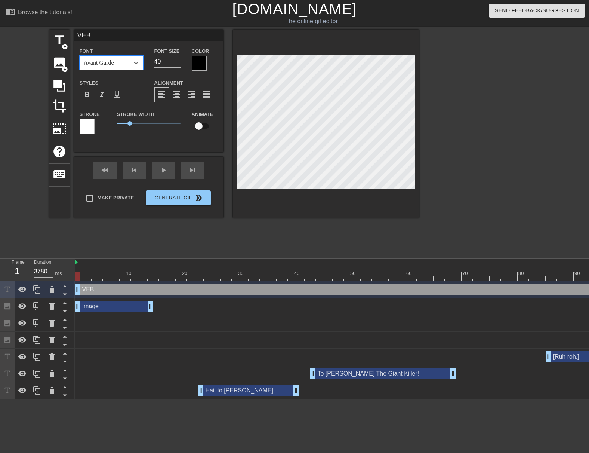
click at [201, 62] on div at bounding box center [199, 63] width 15 height 15
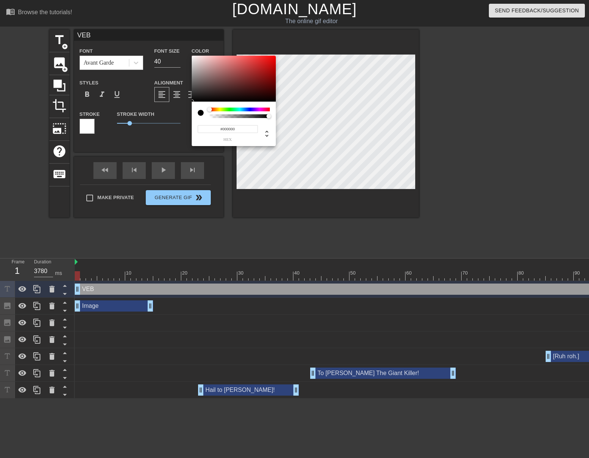
click at [202, 113] on div at bounding box center [201, 113] width 6 height 6
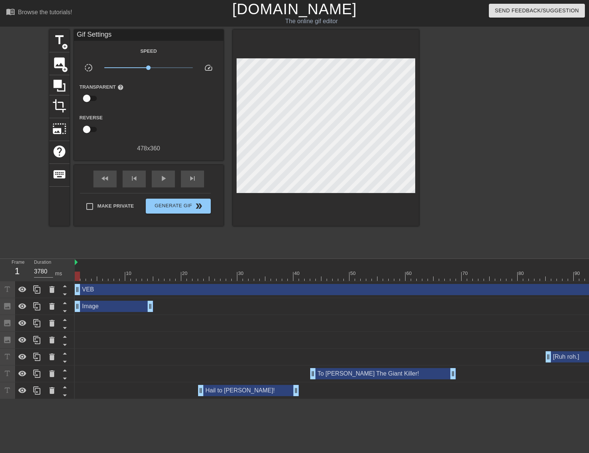
drag, startPoint x: 296, startPoint y: 227, endPoint x: 305, endPoint y: 195, distance: 33.1
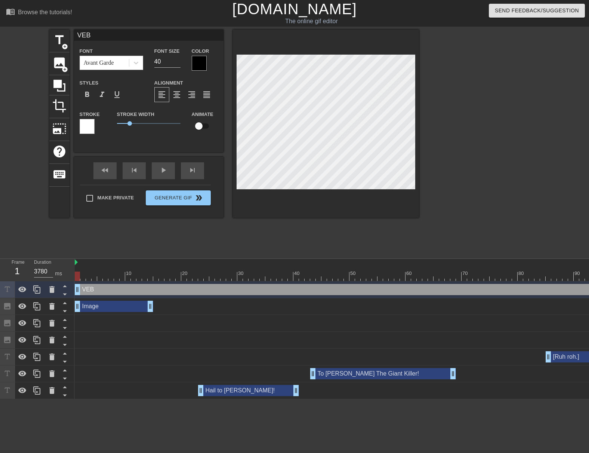
click at [87, 129] on div at bounding box center [87, 126] width 15 height 15
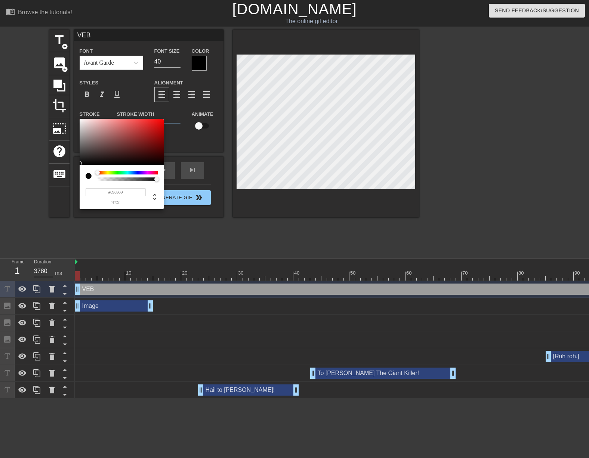
type input "#070707"
click at [82, 164] on div at bounding box center [122, 142] width 84 height 46
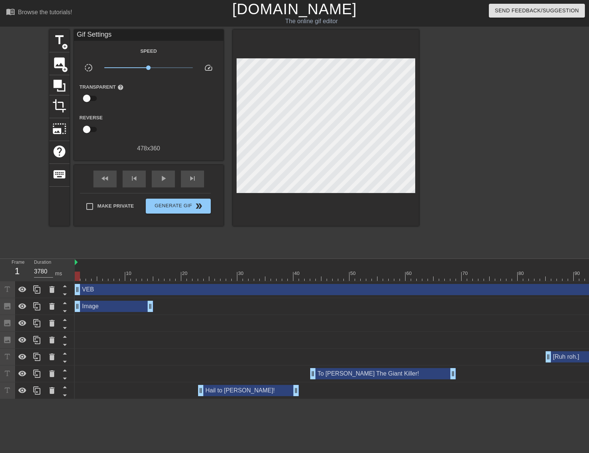
drag, startPoint x: 222, startPoint y: 234, endPoint x: 234, endPoint y: 213, distance: 24.3
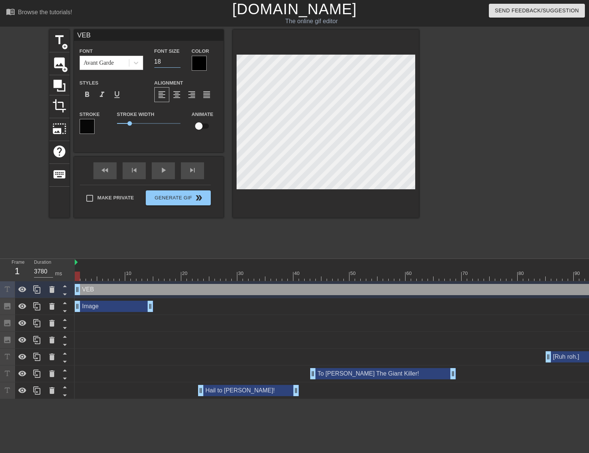
type input "18"
click at [178, 64] on input "18" at bounding box center [167, 62] width 26 height 12
drag, startPoint x: 130, startPoint y: 123, endPoint x: 114, endPoint y: 124, distance: 16.1
click at [114, 124] on div "Stroke Width 0" at bounding box center [148, 124] width 75 height 31
click at [179, 64] on input "17" at bounding box center [167, 62] width 26 height 12
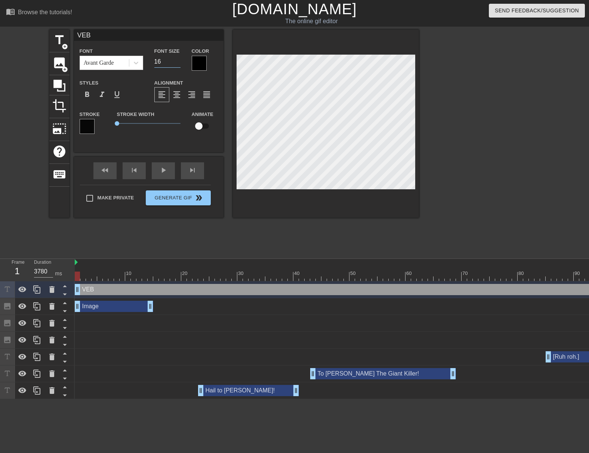
click at [179, 64] on input "16" at bounding box center [167, 62] width 26 height 12
click at [179, 64] on input "15" at bounding box center [167, 62] width 26 height 12
type input "14"
click at [179, 64] on input "14" at bounding box center [167, 62] width 26 height 12
click at [179, 64] on input "13" at bounding box center [167, 62] width 26 height 12
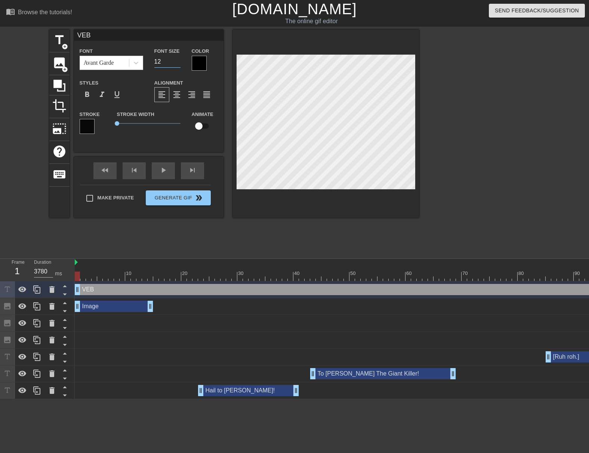
click at [179, 63] on input "12" at bounding box center [167, 62] width 26 height 12
type input "13"
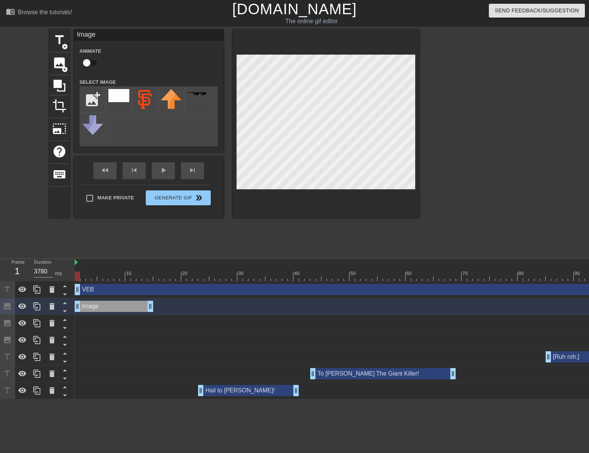
drag, startPoint x: 427, startPoint y: 154, endPoint x: 420, endPoint y: 150, distance: 8.0
click at [428, 154] on div at bounding box center [484, 142] width 112 height 224
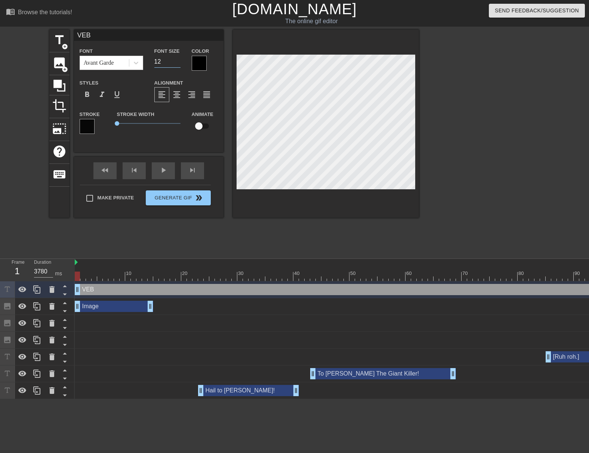
type input "12"
click at [177, 63] on input "12" at bounding box center [167, 62] width 26 height 12
click at [362, 224] on div "title add_circle image add_circle crop photo_size_select_large help keyboard VE…" at bounding box center [234, 142] width 370 height 224
type input "11"
click at [178, 62] on input "11" at bounding box center [167, 62] width 26 height 12
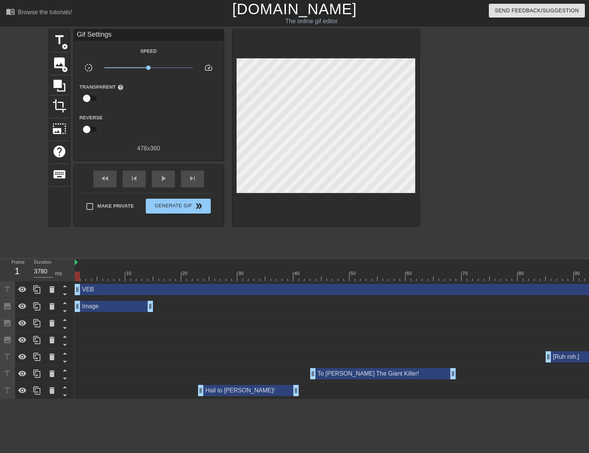
click at [349, 201] on div at bounding box center [326, 128] width 186 height 196
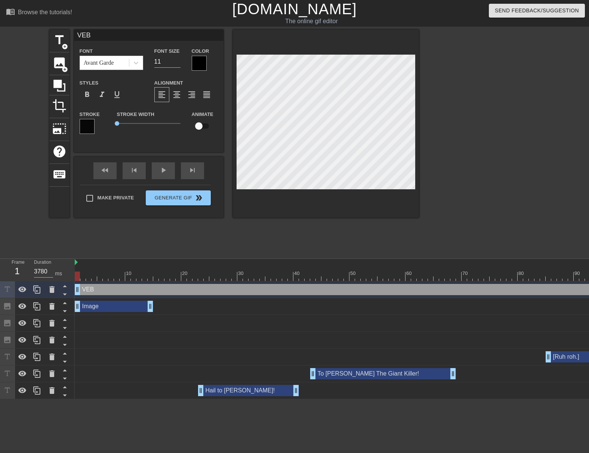
click at [437, 223] on div at bounding box center [484, 142] width 112 height 224
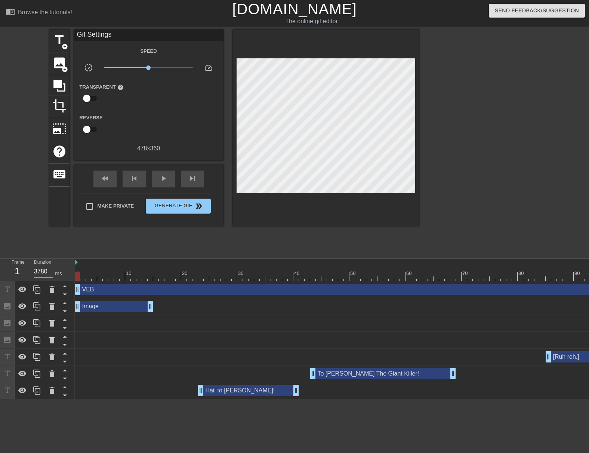
click at [440, 219] on div at bounding box center [484, 142] width 112 height 224
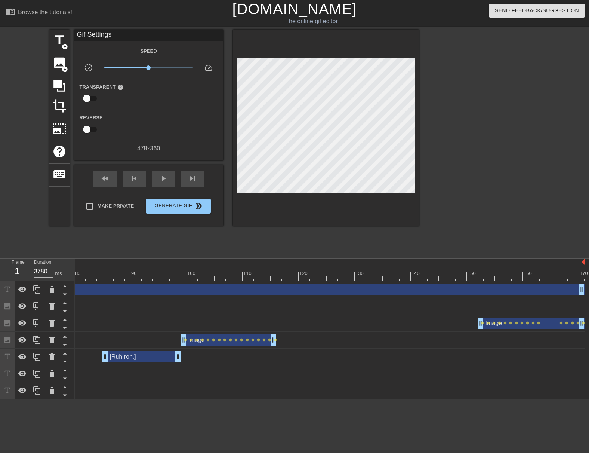
scroll to position [0, 442]
click at [575, 397] on div "Hail to [PERSON_NAME]! drag_handle drag_handle" at bounding box center [108, 390] width 953 height 17
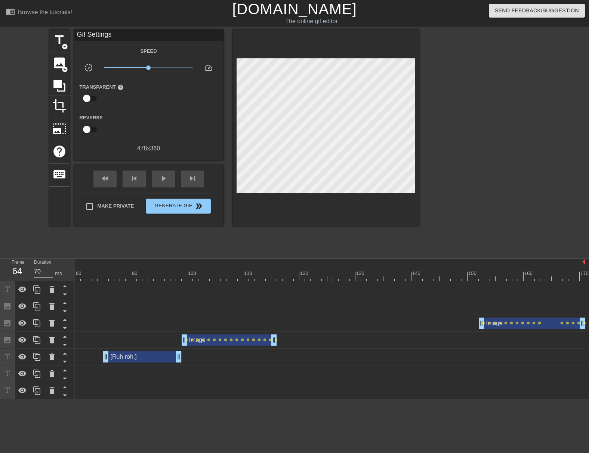
drag, startPoint x: 584, startPoint y: 288, endPoint x: -8, endPoint y: 287, distance: 591.5
click at [0, 287] on html "menu_book Browse the tutorials! [DOMAIN_NAME] The online gif editor Send Feedba…" at bounding box center [294, 199] width 589 height 399
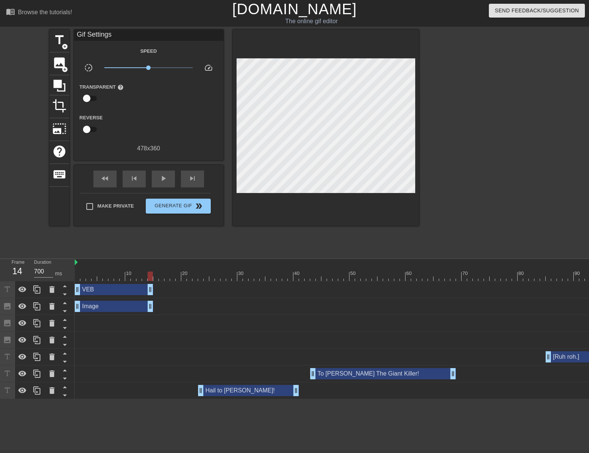
drag, startPoint x: 431, startPoint y: 289, endPoint x: 148, endPoint y: 277, distance: 283.1
click at [148, 277] on div "10 20 30 40 50 60 70 80 90 100 110 120 130 140 150 160" at bounding box center [332, 329] width 514 height 140
click at [110, 179] on div "fast_rewind" at bounding box center [104, 178] width 23 height 17
click at [162, 177] on span "play_arrow" at bounding box center [163, 178] width 9 height 9
click at [162, 177] on span "pause" at bounding box center [163, 178] width 9 height 9
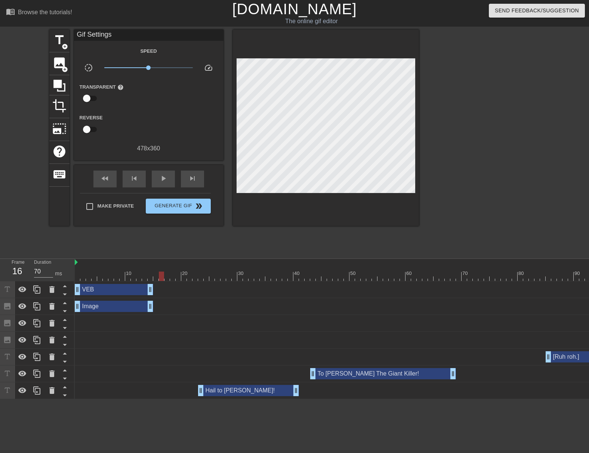
click at [161, 271] on div at bounding box center [551, 275] width 953 height 9
type input "70"
click at [65, 66] on span "add_circle" at bounding box center [65, 69] width 6 height 6
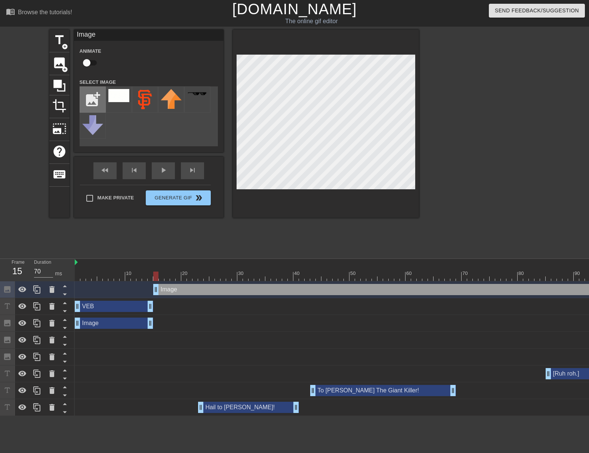
click at [98, 98] on input "file" at bounding box center [92, 99] width 25 height 25
type input "C:\fakepath\birdo no wordso.png"
click at [118, 101] on img at bounding box center [118, 99] width 21 height 20
click at [370, 206] on div at bounding box center [326, 124] width 186 height 188
click at [93, 62] on input "checkbox" at bounding box center [86, 63] width 43 height 14
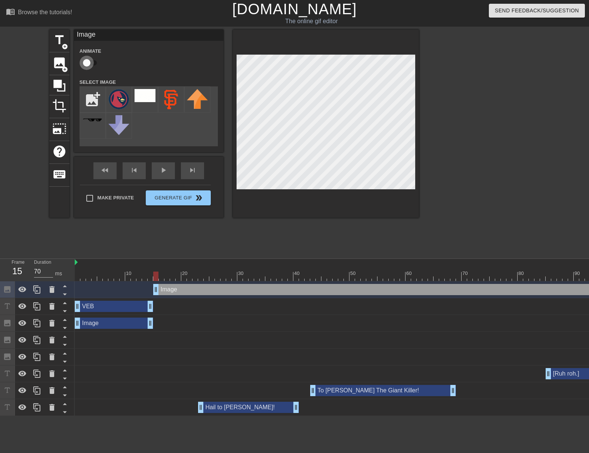
checkbox input "true"
click at [363, 209] on div at bounding box center [326, 124] width 186 height 188
click at [410, 200] on div at bounding box center [326, 124] width 186 height 188
click at [341, 207] on div at bounding box center [326, 124] width 186 height 188
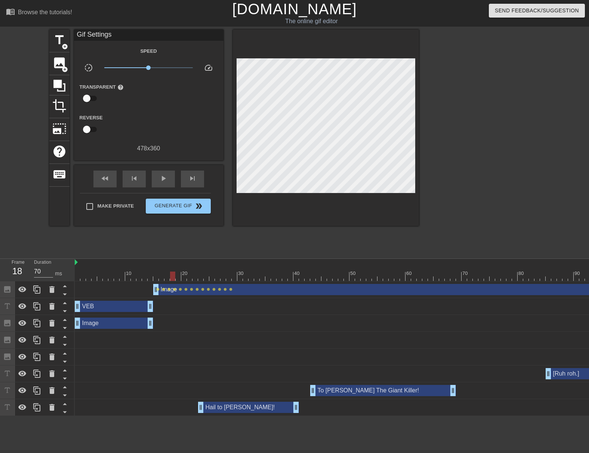
click at [322, 197] on div at bounding box center [326, 128] width 186 height 196
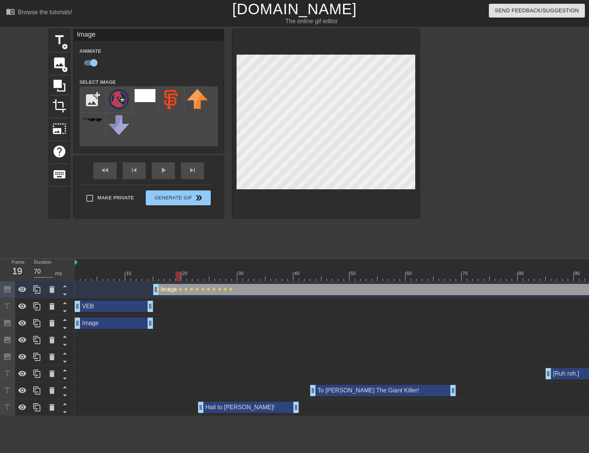
click at [318, 200] on div at bounding box center [326, 124] width 186 height 188
click at [402, 213] on div at bounding box center [326, 124] width 186 height 188
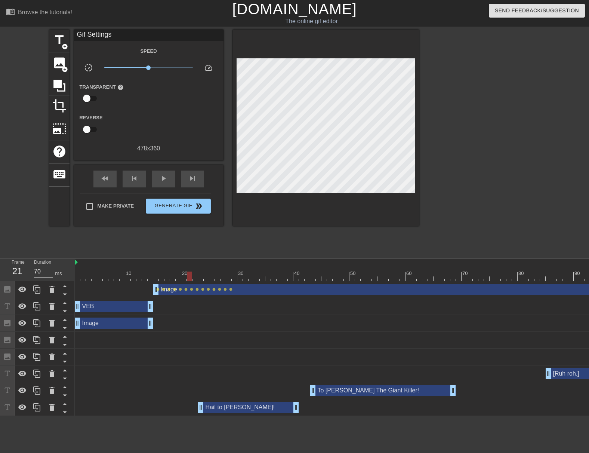
click at [333, 201] on div at bounding box center [326, 128] width 186 height 196
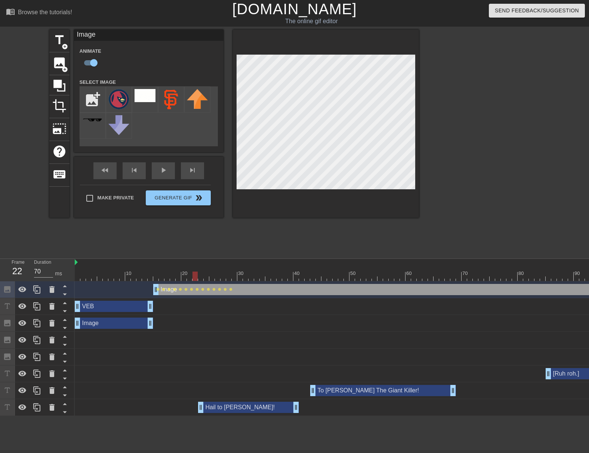
click at [308, 192] on div at bounding box center [326, 124] width 186 height 188
click at [309, 204] on div at bounding box center [326, 124] width 186 height 188
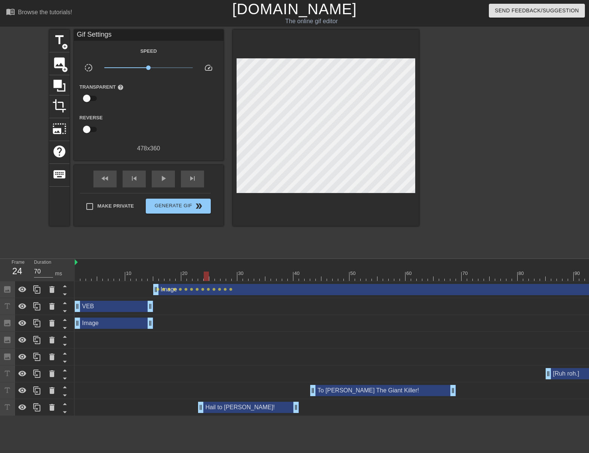
click at [335, 226] on div "title add_circle image add_circle crop photo_size_select_large help keyboard Gi…" at bounding box center [234, 142] width 370 height 224
click at [328, 203] on div at bounding box center [326, 128] width 186 height 196
click at [331, 218] on div "title add_circle image add_circle crop photo_size_select_large help keyboard Gi…" at bounding box center [234, 142] width 370 height 224
click at [315, 207] on div at bounding box center [326, 128] width 186 height 196
click at [303, 207] on div at bounding box center [326, 128] width 186 height 196
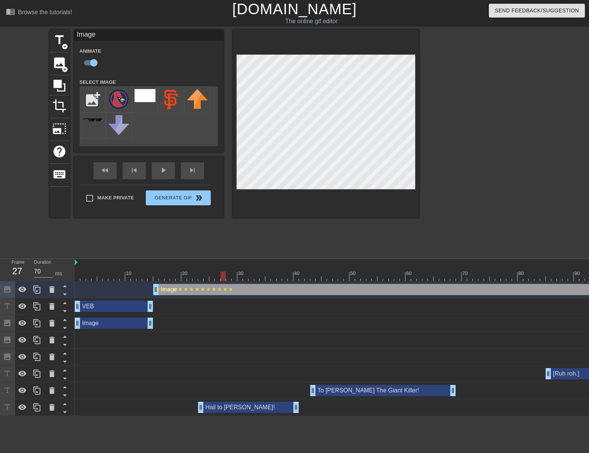
click at [319, 198] on div at bounding box center [326, 124] width 186 height 188
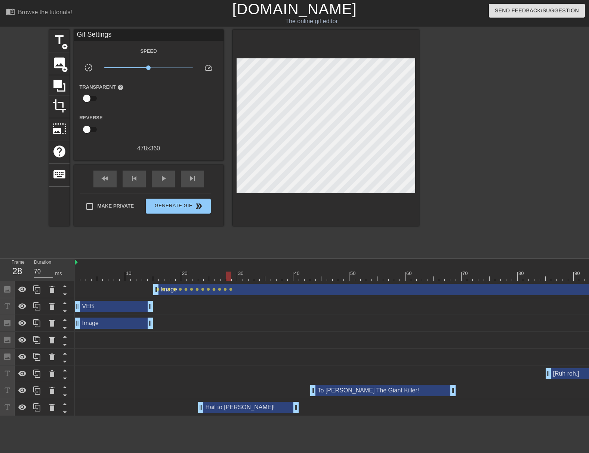
click at [309, 193] on div at bounding box center [326, 128] width 186 height 196
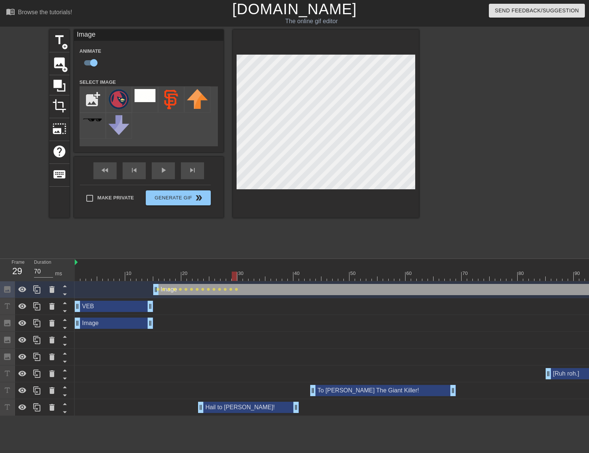
click at [314, 204] on div at bounding box center [326, 124] width 186 height 188
click at [313, 201] on div at bounding box center [326, 124] width 186 height 188
click at [308, 200] on div at bounding box center [326, 124] width 186 height 188
click at [305, 191] on div at bounding box center [326, 124] width 186 height 188
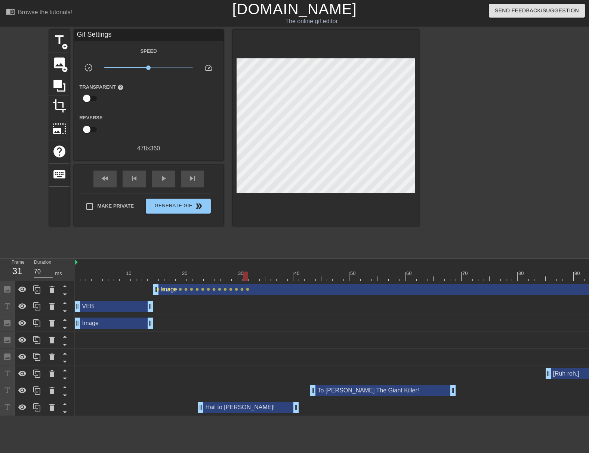
click at [353, 221] on div "title add_circle image add_circle crop photo_size_select_large help keyboard Gi…" at bounding box center [234, 142] width 370 height 224
click at [299, 191] on div at bounding box center [326, 128] width 186 height 196
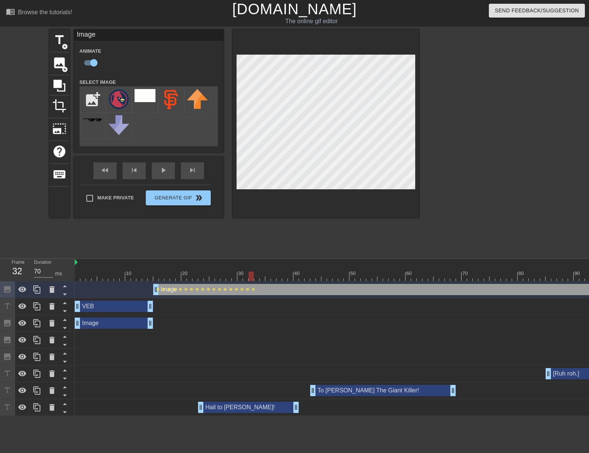
click at [305, 213] on div at bounding box center [326, 124] width 186 height 188
click at [302, 191] on div at bounding box center [326, 124] width 186 height 188
click at [288, 203] on div at bounding box center [326, 124] width 186 height 188
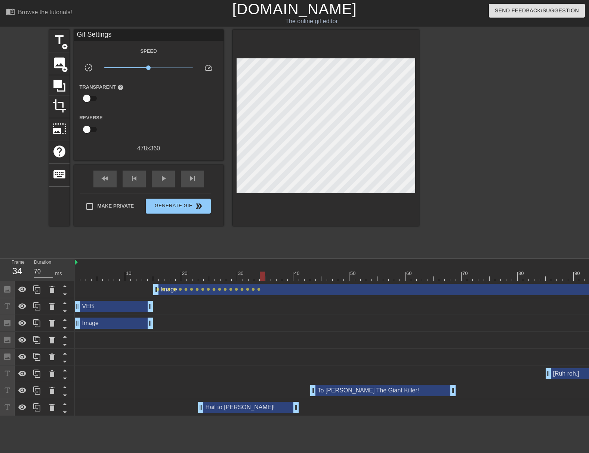
click at [300, 191] on div at bounding box center [326, 128] width 186 height 196
click at [324, 220] on div "title add_circle image add_circle crop photo_size_select_large help keyboard Gi…" at bounding box center [234, 142] width 370 height 224
click at [331, 198] on div at bounding box center [326, 128] width 186 height 196
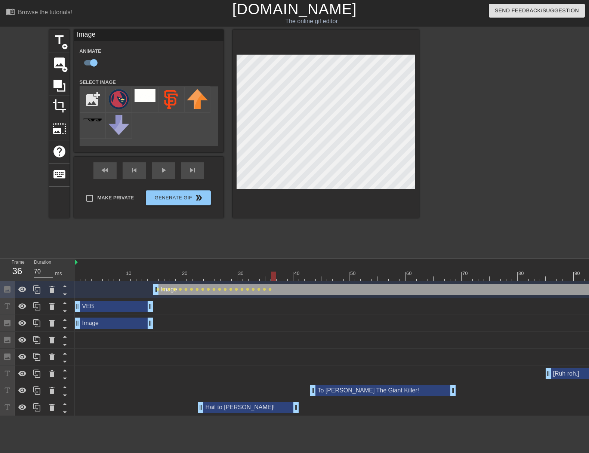
click at [299, 192] on div at bounding box center [326, 124] width 186 height 188
click at [292, 209] on div at bounding box center [326, 124] width 186 height 188
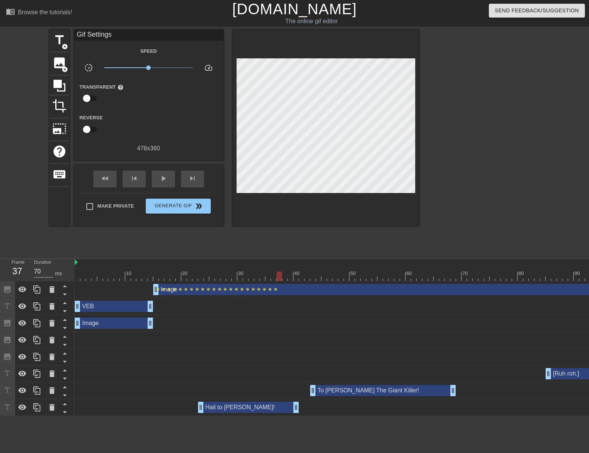
click at [292, 195] on div at bounding box center [326, 128] width 186 height 196
click at [294, 192] on div at bounding box center [326, 128] width 186 height 196
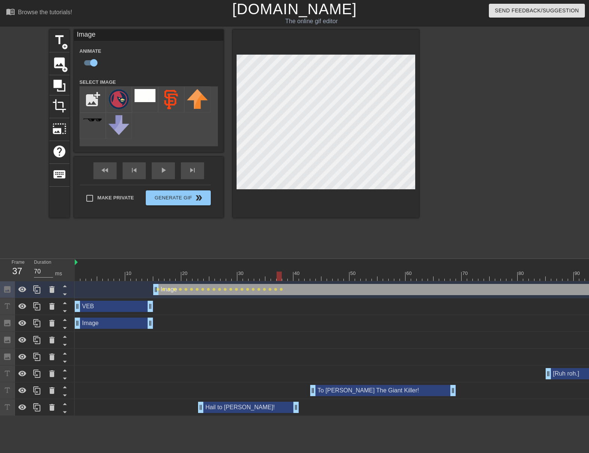
click at [278, 203] on div at bounding box center [326, 124] width 186 height 188
click at [294, 190] on div at bounding box center [326, 124] width 186 height 188
click at [255, 217] on div at bounding box center [326, 124] width 186 height 188
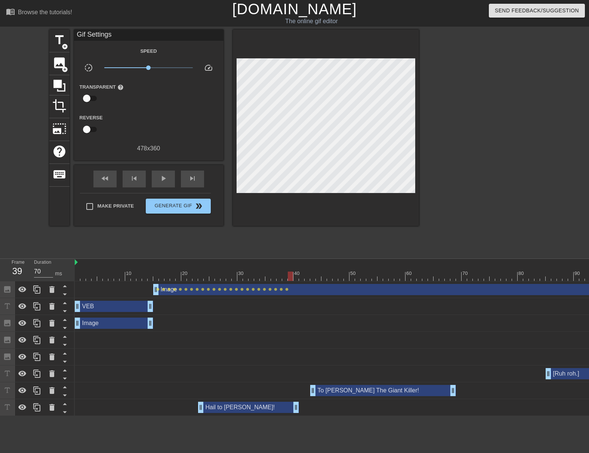
click at [293, 194] on div at bounding box center [326, 128] width 186 height 196
click at [294, 192] on div at bounding box center [326, 128] width 186 height 196
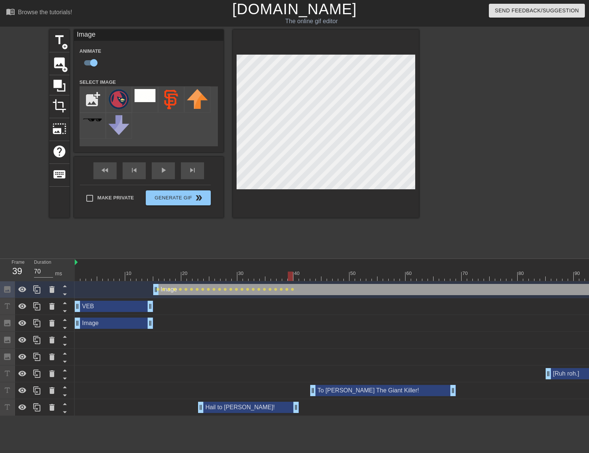
click at [319, 196] on div at bounding box center [326, 124] width 186 height 188
click at [293, 192] on div at bounding box center [326, 124] width 186 height 188
click at [290, 198] on div at bounding box center [326, 124] width 186 height 188
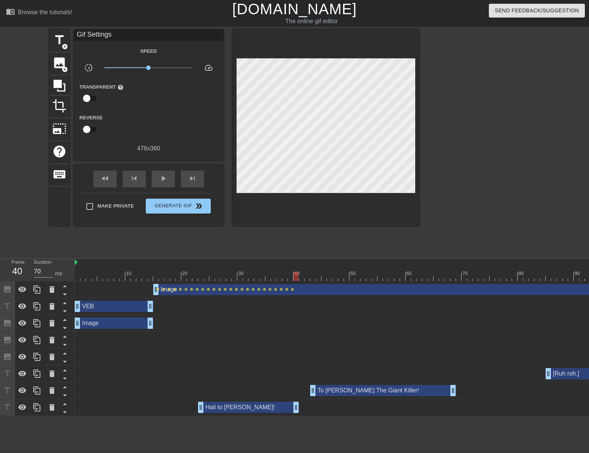
click at [291, 191] on div at bounding box center [326, 128] width 186 height 196
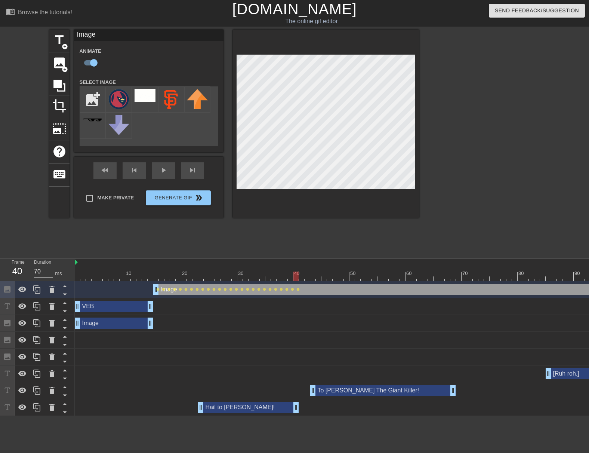
click at [284, 197] on div at bounding box center [326, 124] width 186 height 188
click at [282, 192] on div at bounding box center [326, 124] width 186 height 188
click at [287, 201] on div at bounding box center [326, 124] width 186 height 188
click at [284, 192] on div at bounding box center [326, 124] width 186 height 188
click at [306, 192] on div at bounding box center [326, 124] width 186 height 188
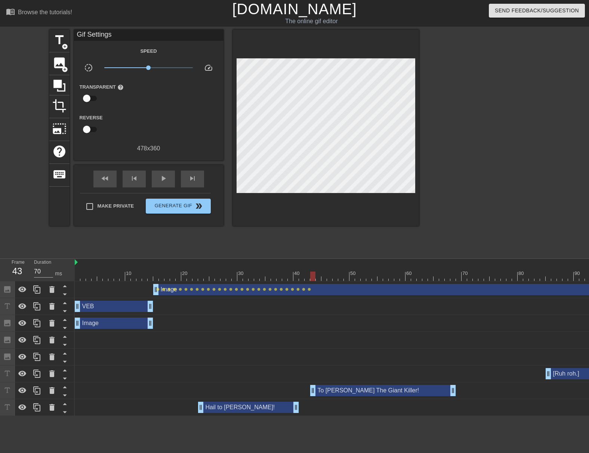
scroll to position [0, 443]
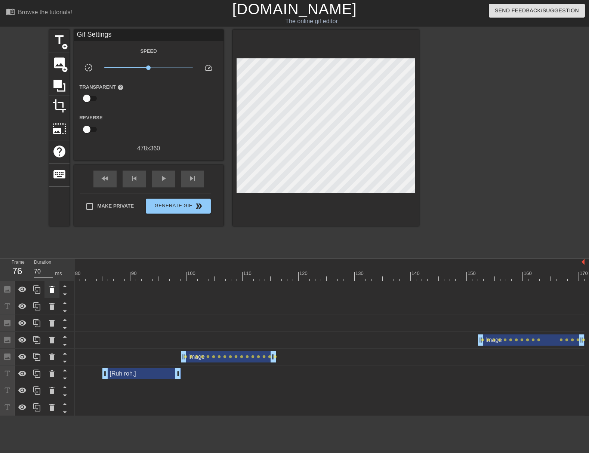
drag, startPoint x: 580, startPoint y: 288, endPoint x: 51, endPoint y: 289, distance: 528.4
click at [51, 289] on div "Frame 76 Duration 70 ms 10 20 30 40 50 60 70 80 90 100 110 120 130 140 150" at bounding box center [294, 337] width 589 height 157
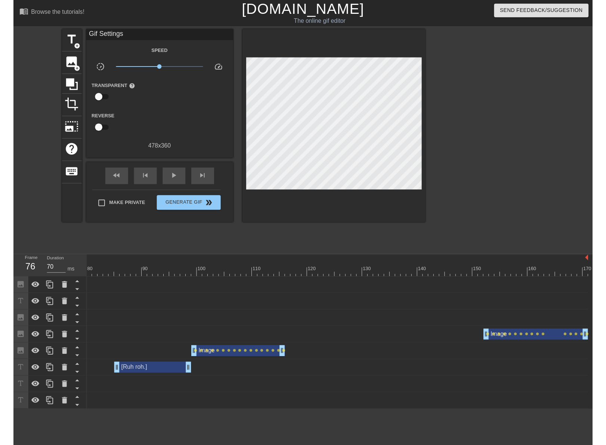
scroll to position [0, 0]
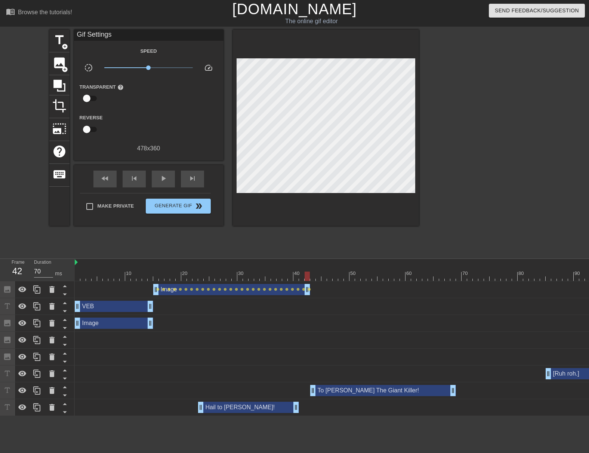
drag, startPoint x: 496, startPoint y: 289, endPoint x: 308, endPoint y: 291, distance: 188.3
click at [154, 269] on div at bounding box center [156, 270] width 6 height 9
click at [167, 177] on div "play_arrow" at bounding box center [163, 178] width 23 height 17
click at [167, 177] on span "pause" at bounding box center [163, 178] width 9 height 9
click at [308, 276] on div at bounding box center [551, 275] width 953 height 9
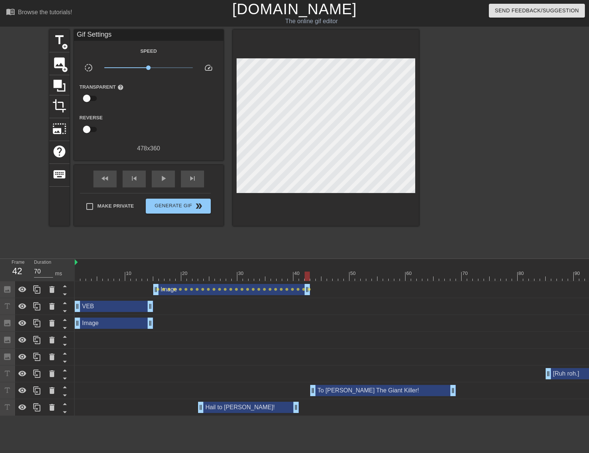
click at [285, 192] on div at bounding box center [326, 128] width 186 height 196
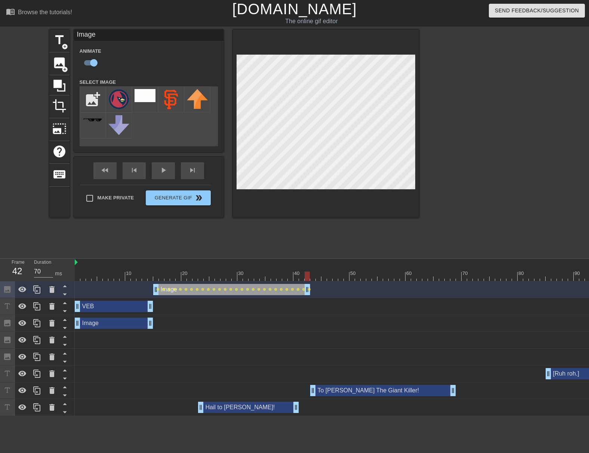
click at [287, 195] on div at bounding box center [326, 124] width 186 height 188
click at [282, 192] on div at bounding box center [326, 124] width 186 height 188
click at [285, 197] on div at bounding box center [326, 124] width 186 height 188
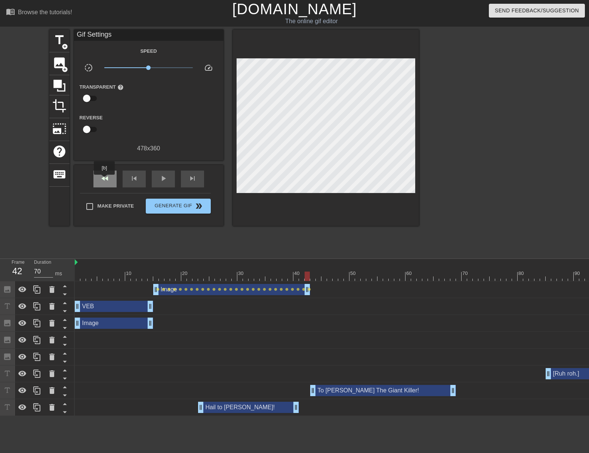
click at [105, 180] on span "fast_rewind" at bounding box center [105, 178] width 9 height 9
click at [166, 178] on span "play_arrow" at bounding box center [163, 178] width 9 height 9
type input "3780"
click at [167, 204] on span "Generate Gif double_arrow" at bounding box center [178, 205] width 59 height 9
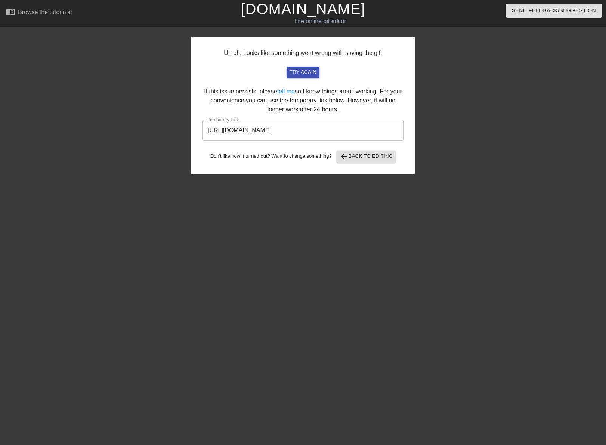
click at [314, 132] on input "[URL][DOMAIN_NAME]" at bounding box center [303, 130] width 201 height 21
